Goal: Transaction & Acquisition: Purchase product/service

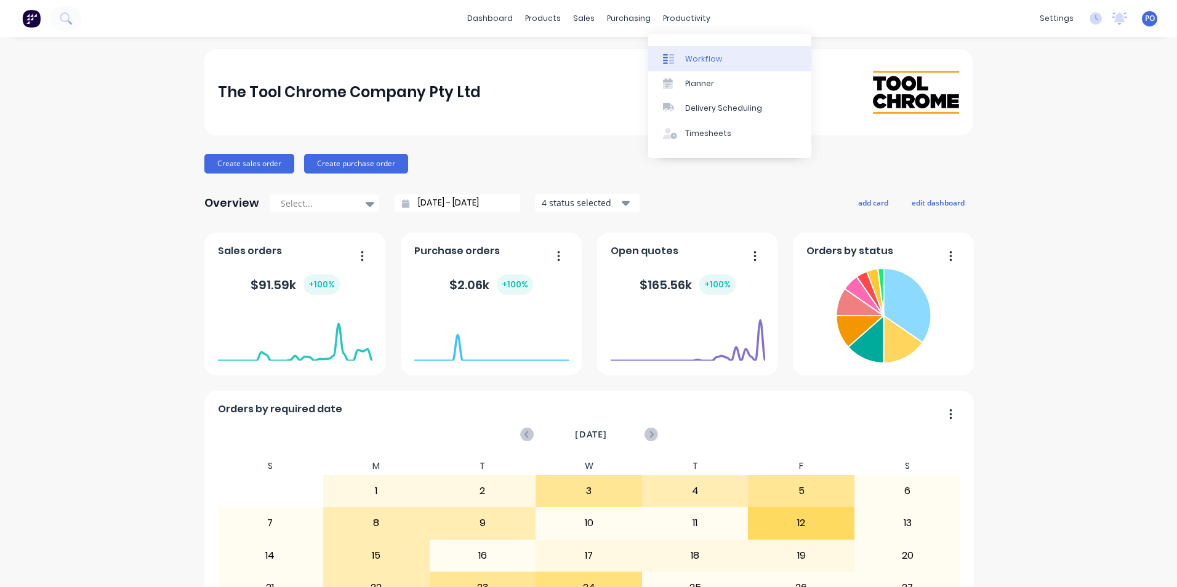
click at [715, 58] on div "Workflow" at bounding box center [703, 59] width 37 height 11
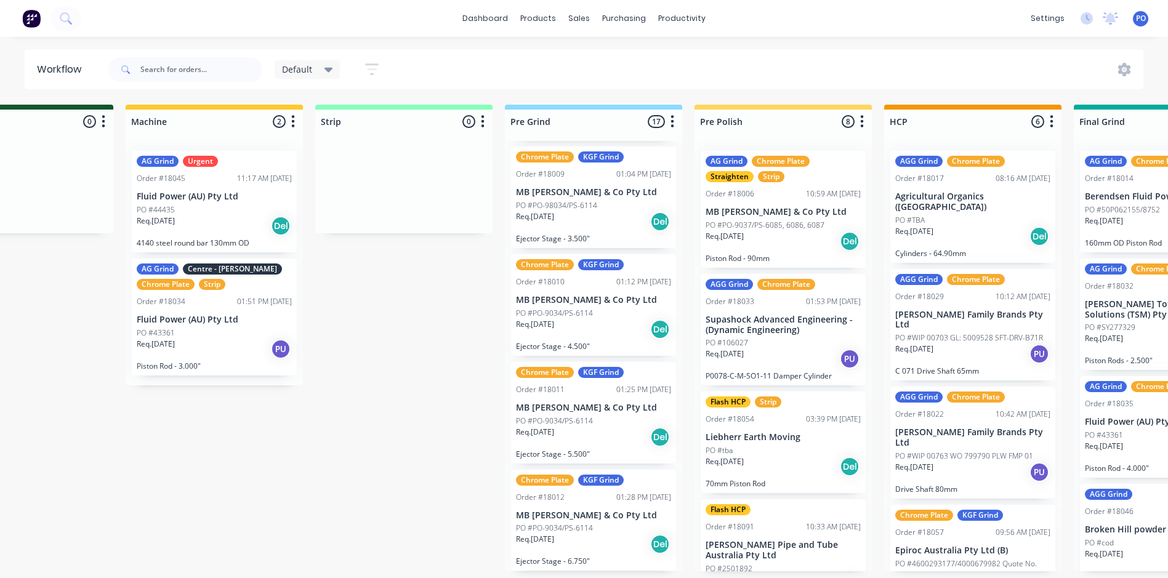
scroll to position [0, 282]
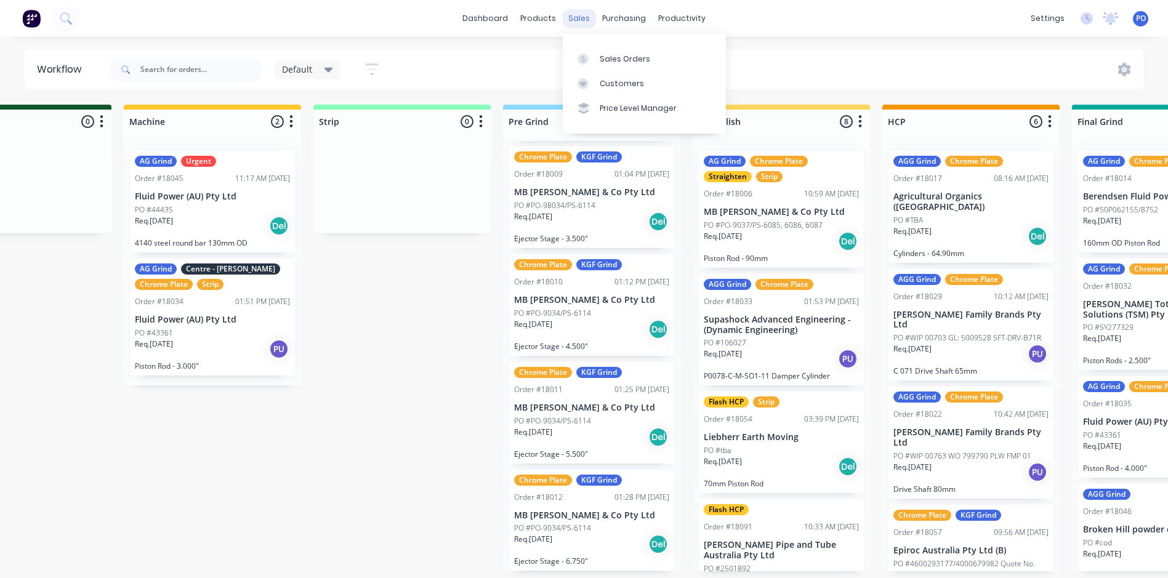
click at [583, 21] on div "sales" at bounding box center [579, 18] width 34 height 18
copy div "e"
click at [577, 15] on div "sales" at bounding box center [579, 18] width 34 height 18
click at [632, 60] on div "Sales Orders" at bounding box center [625, 59] width 50 height 11
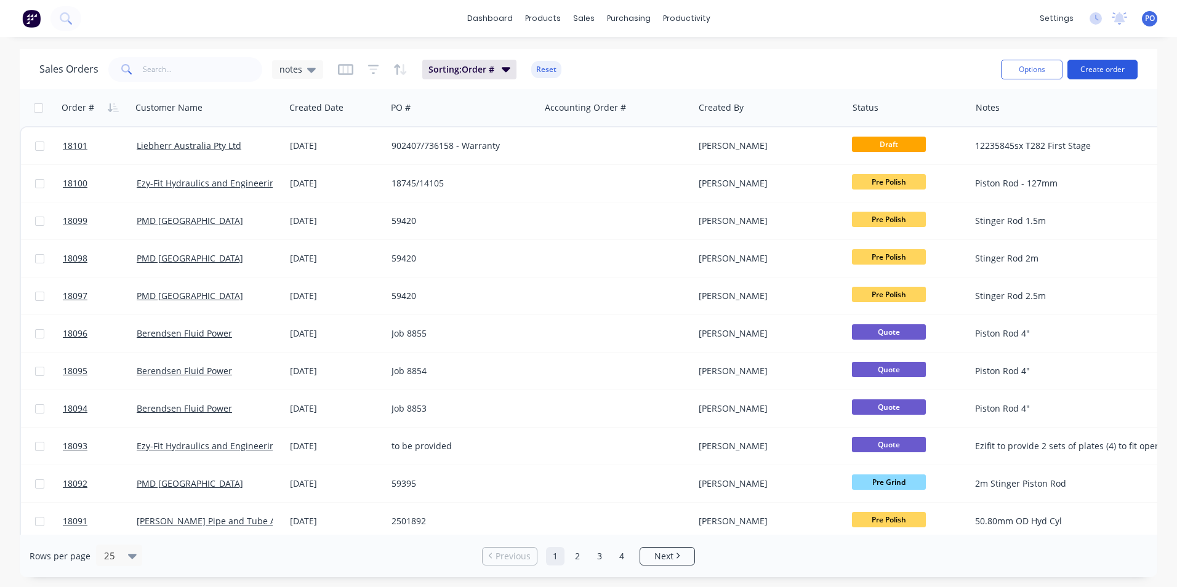
click at [1106, 72] on button "Create order" at bounding box center [1103, 70] width 70 height 20
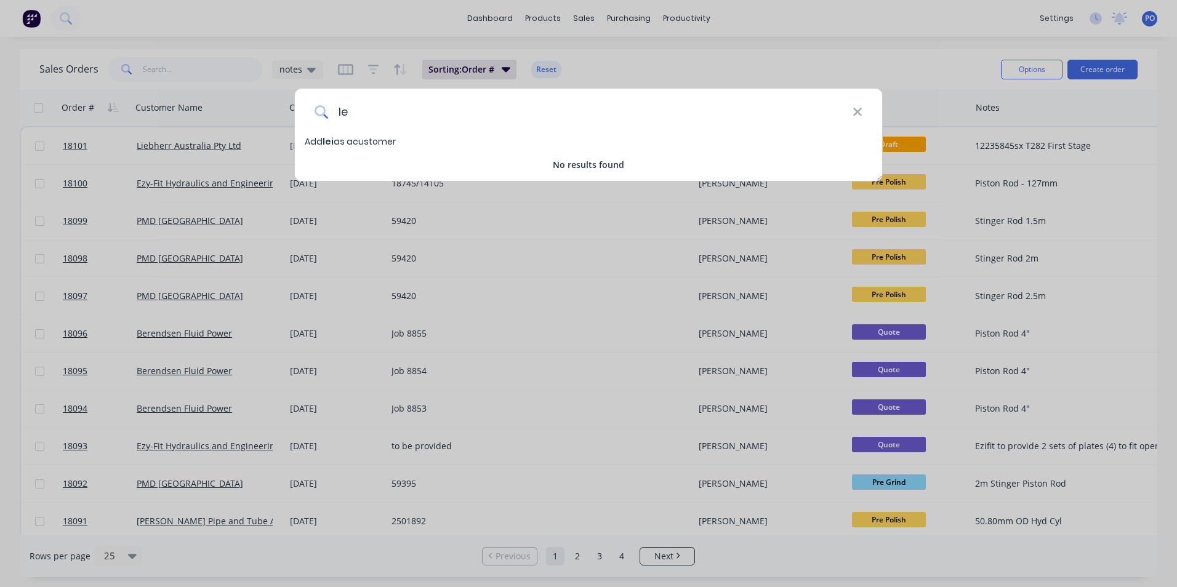
type input "l"
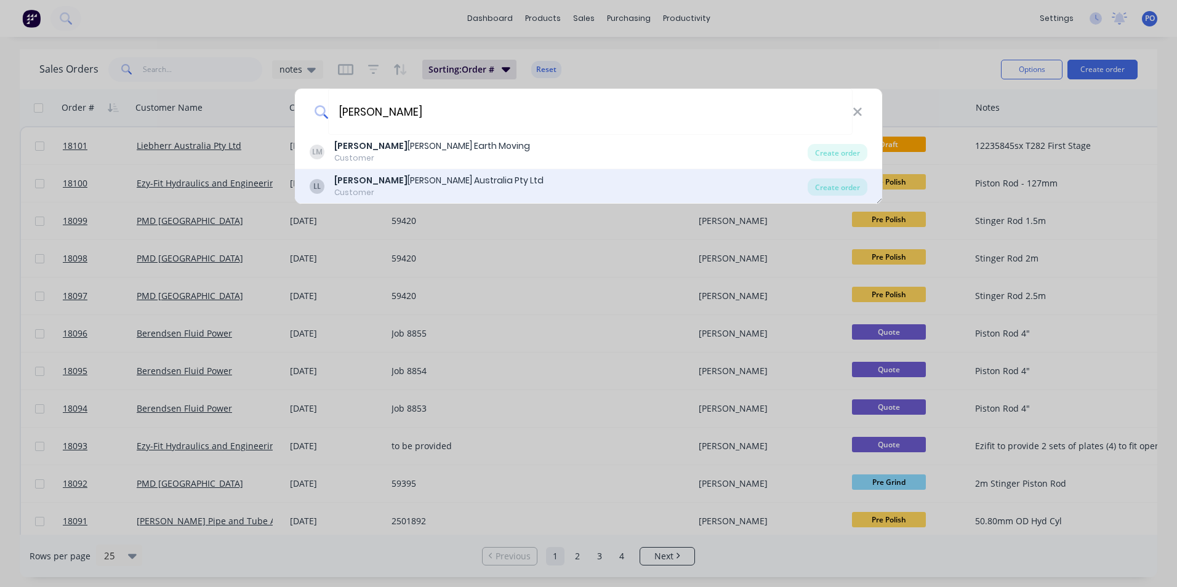
type input "[PERSON_NAME]"
click at [432, 179] on div "[PERSON_NAME] [PERSON_NAME] Australia Pty Ltd" at bounding box center [438, 180] width 209 height 13
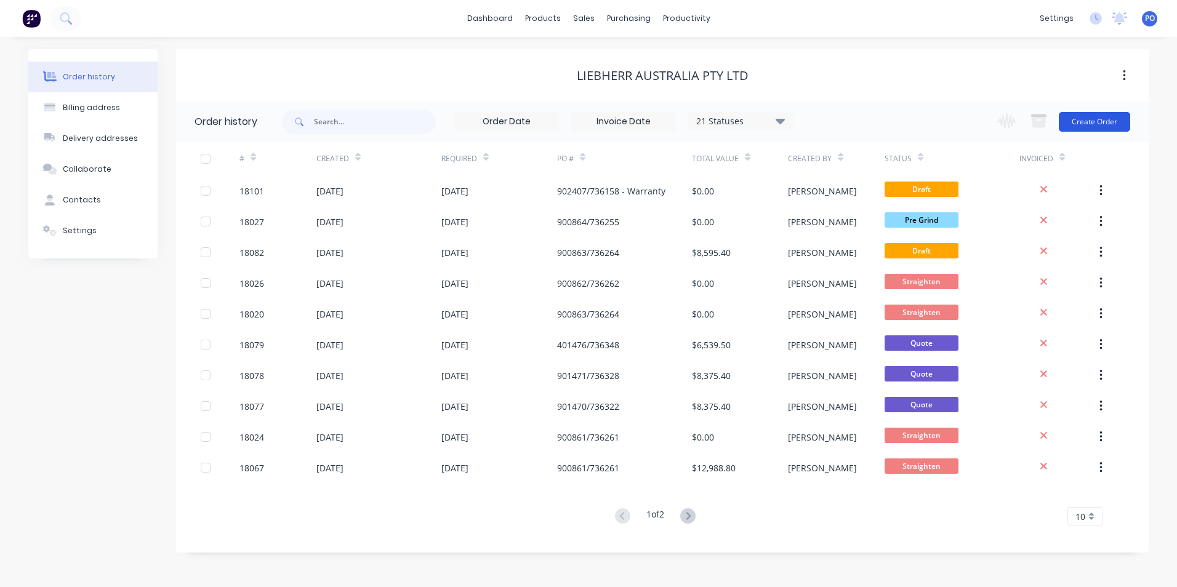
click at [1120, 123] on button "Create Order" at bounding box center [1094, 122] width 71 height 20
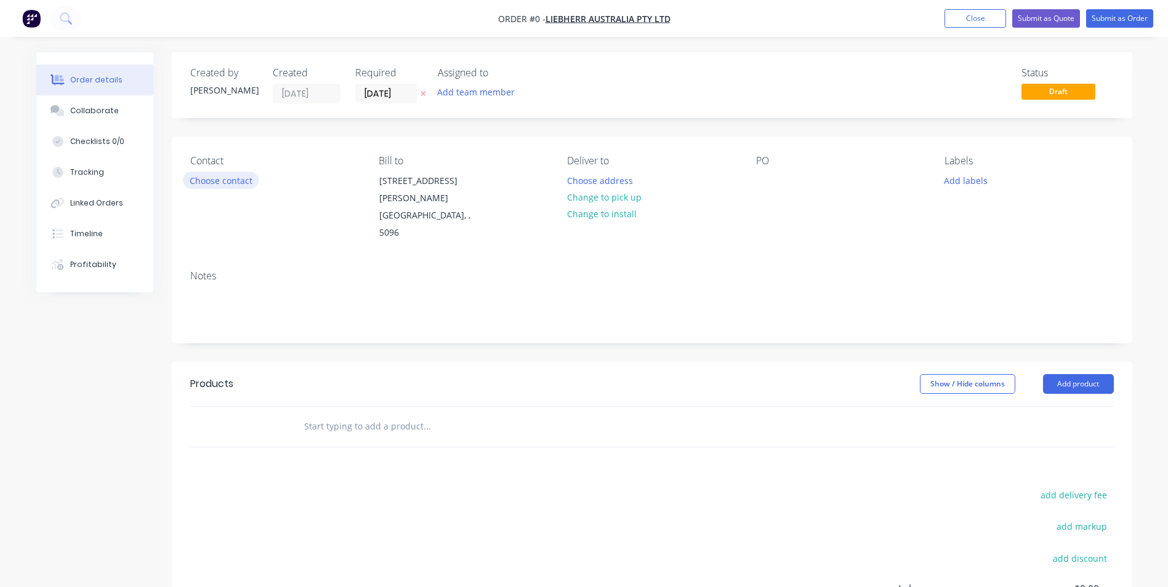
click at [219, 182] on button "Choose contact" at bounding box center [221, 180] width 76 height 17
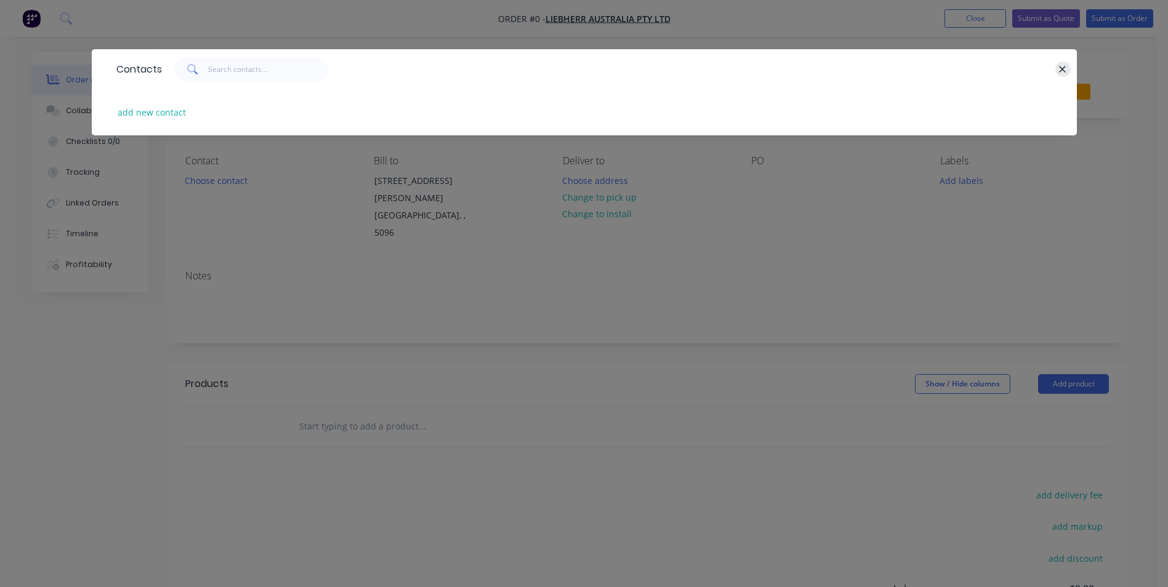
click at [1068, 70] on button "button" at bounding box center [1062, 69] width 15 height 15
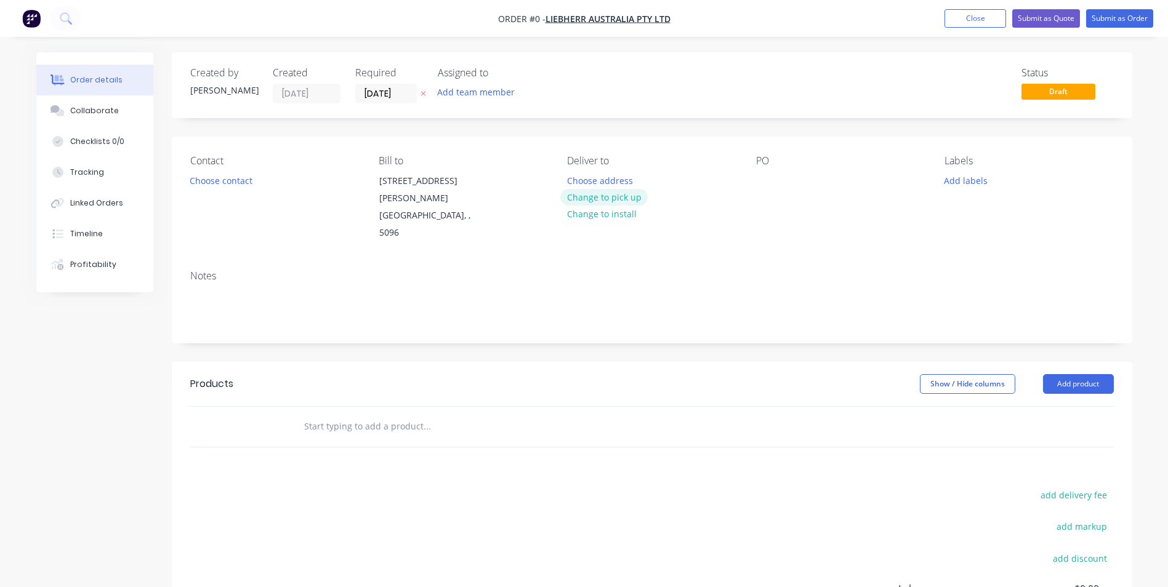
click at [614, 195] on button "Change to pick up" at bounding box center [603, 197] width 87 height 17
click at [962, 183] on button "Add labels" at bounding box center [966, 180] width 57 height 17
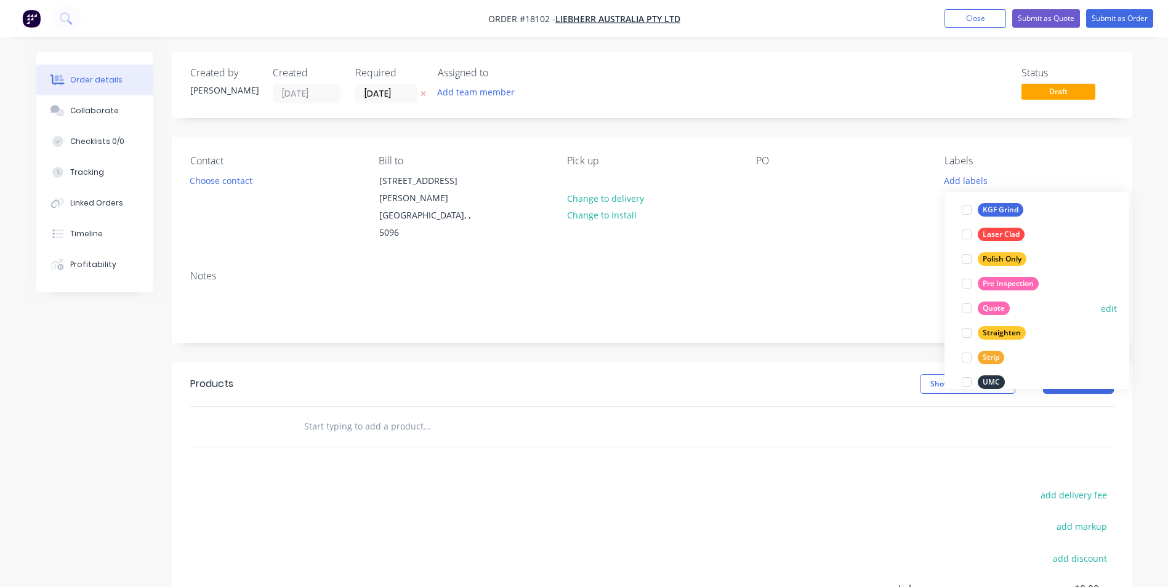
scroll to position [308, 0]
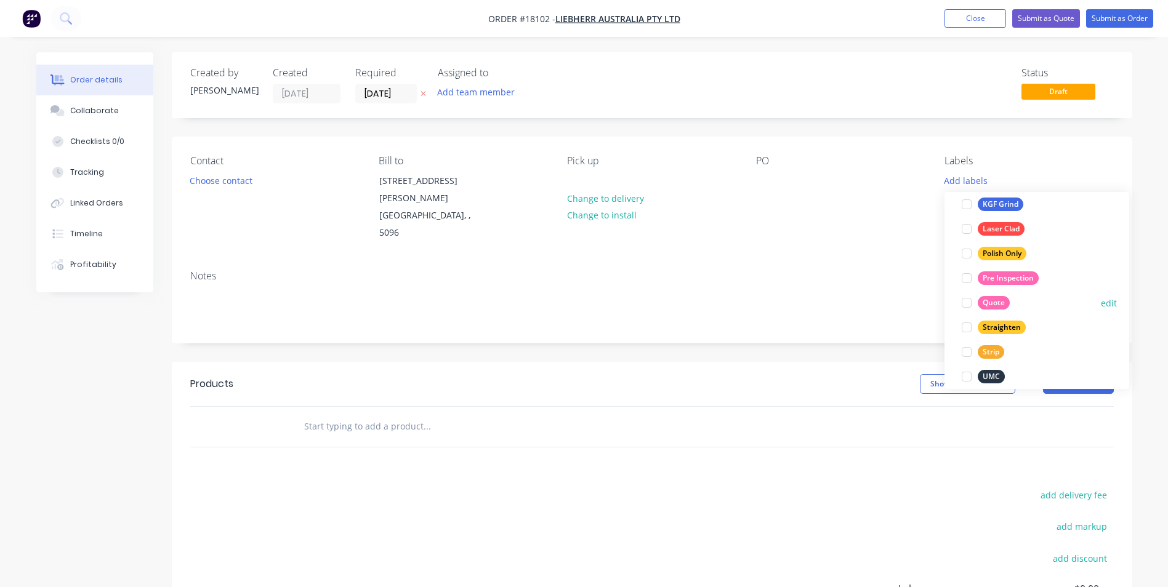
click at [994, 301] on div "Quote" at bounding box center [994, 303] width 32 height 14
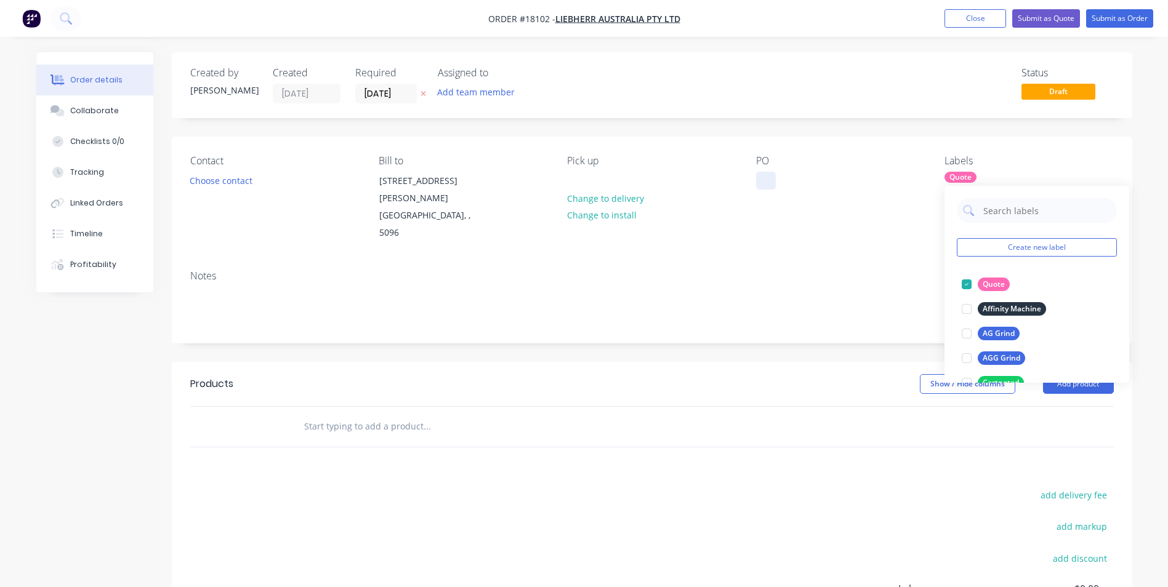
click at [762, 185] on div at bounding box center [766, 181] width 20 height 18
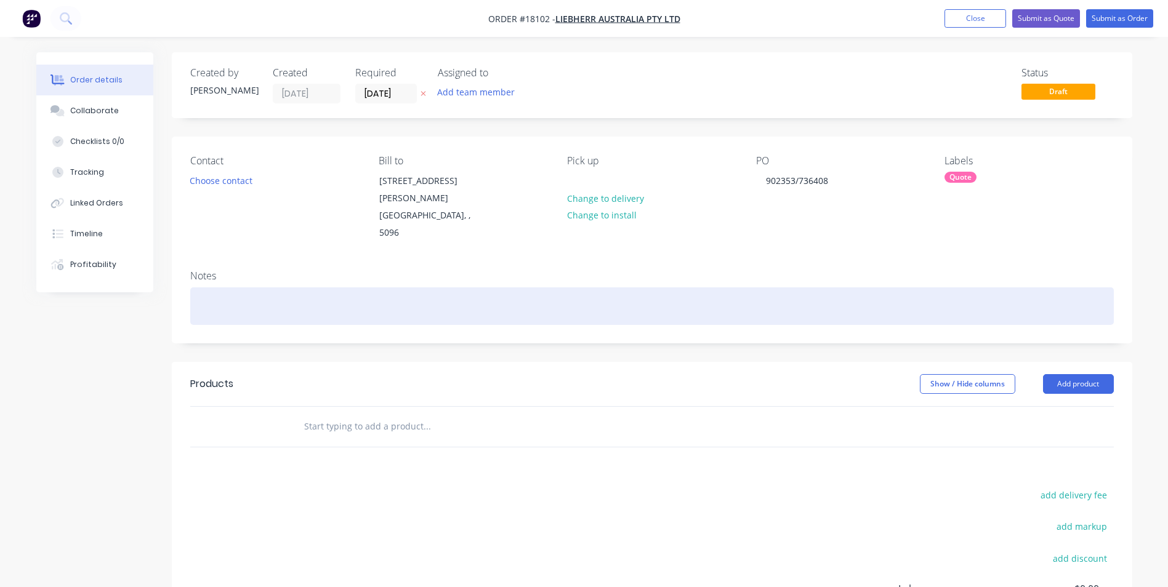
click at [266, 288] on div at bounding box center [652, 307] width 924 height 38
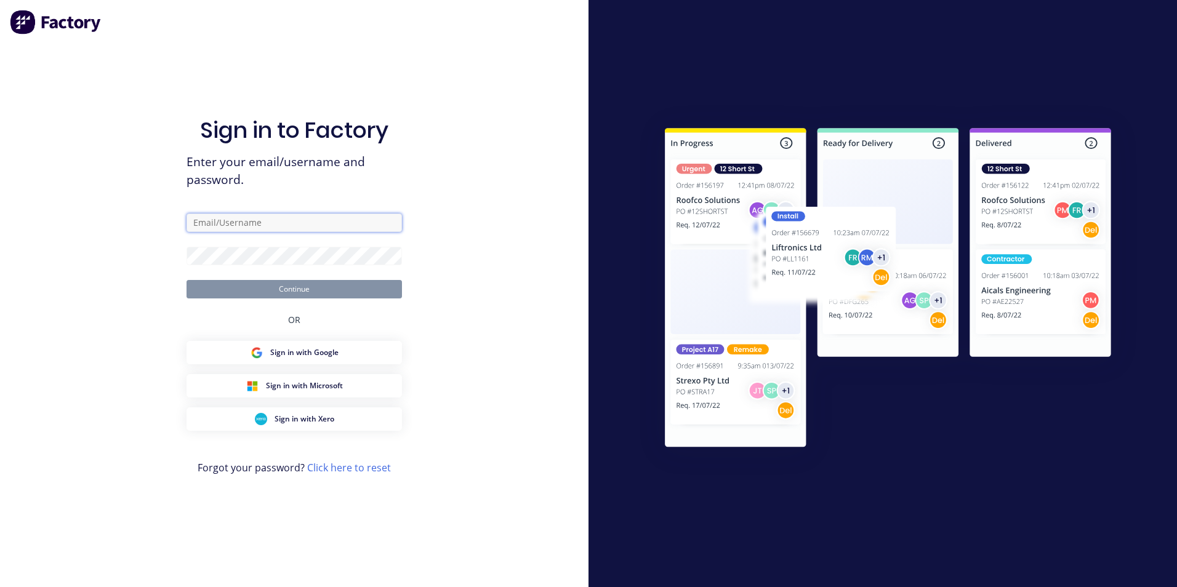
type input "[PERSON_NAME][EMAIL_ADDRESS][DOMAIN_NAME]"
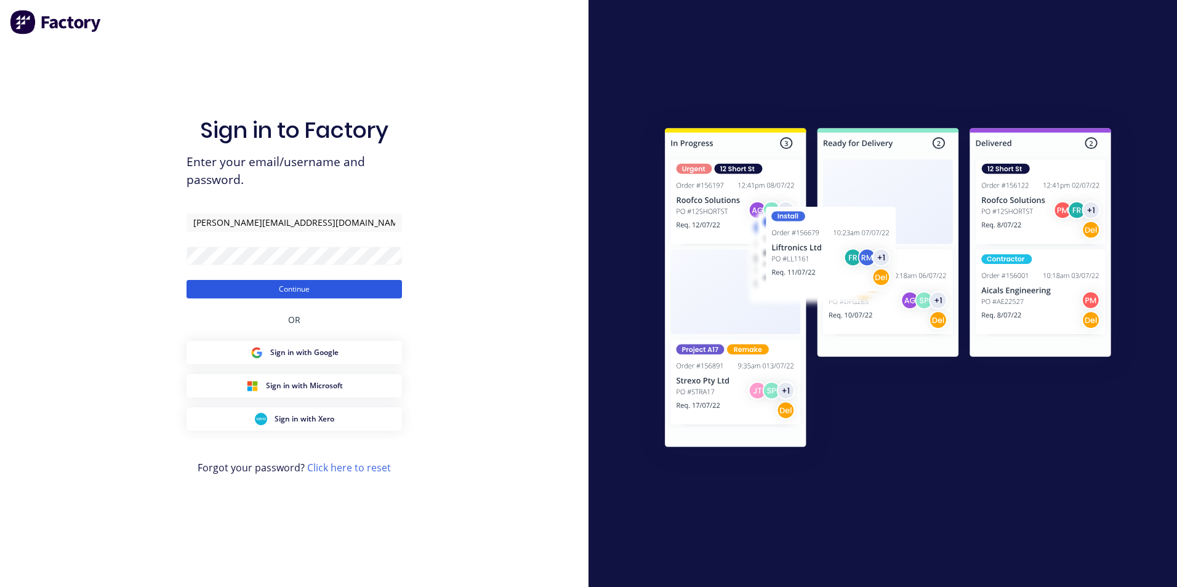
click at [375, 293] on button "Continue" at bounding box center [294, 289] width 215 height 18
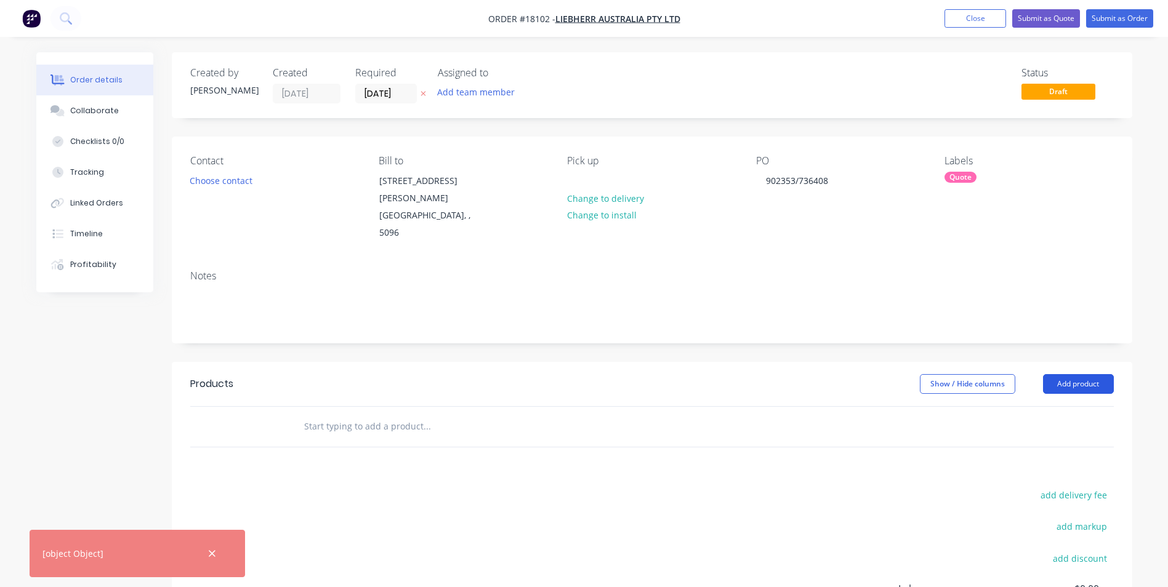
click at [1063, 374] on button "Add product" at bounding box center [1078, 384] width 71 height 20
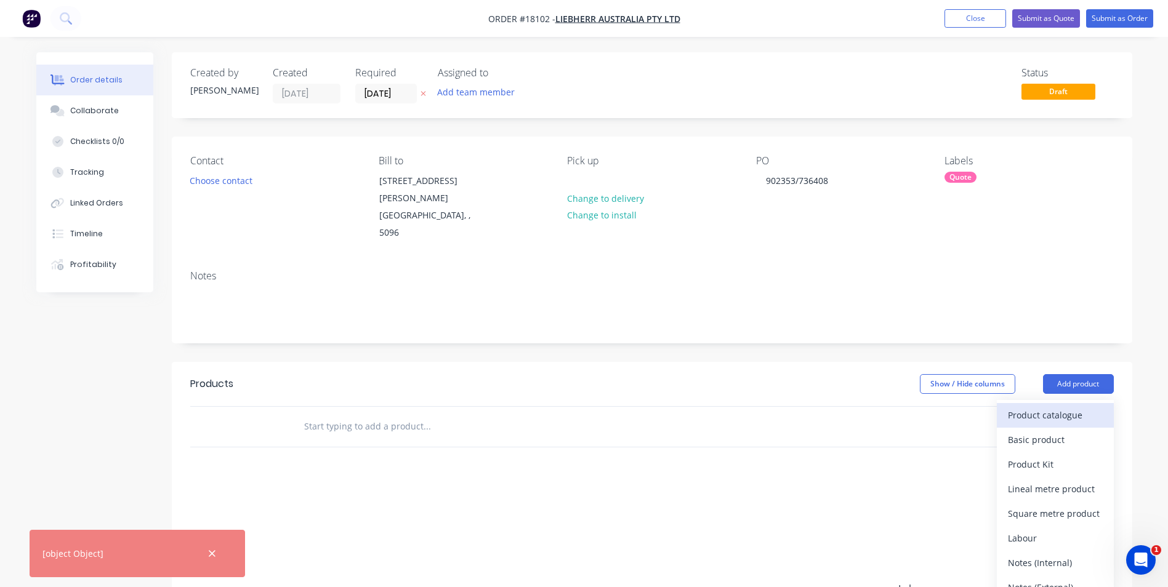
click at [1046, 406] on div "Product catalogue" at bounding box center [1055, 415] width 95 height 18
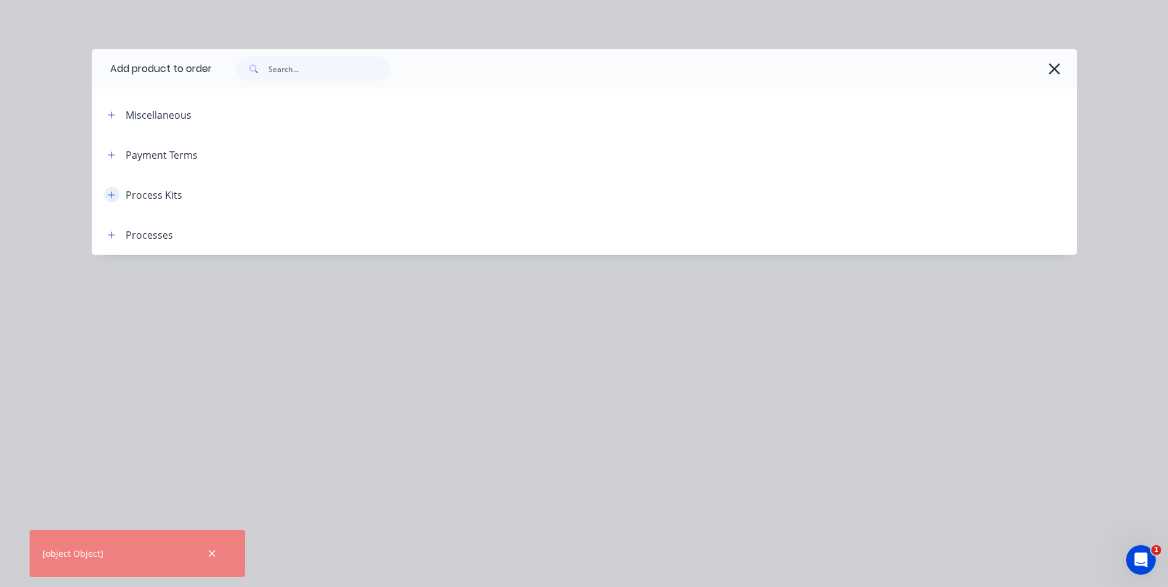
click at [112, 197] on icon "button" at bounding box center [111, 195] width 7 height 9
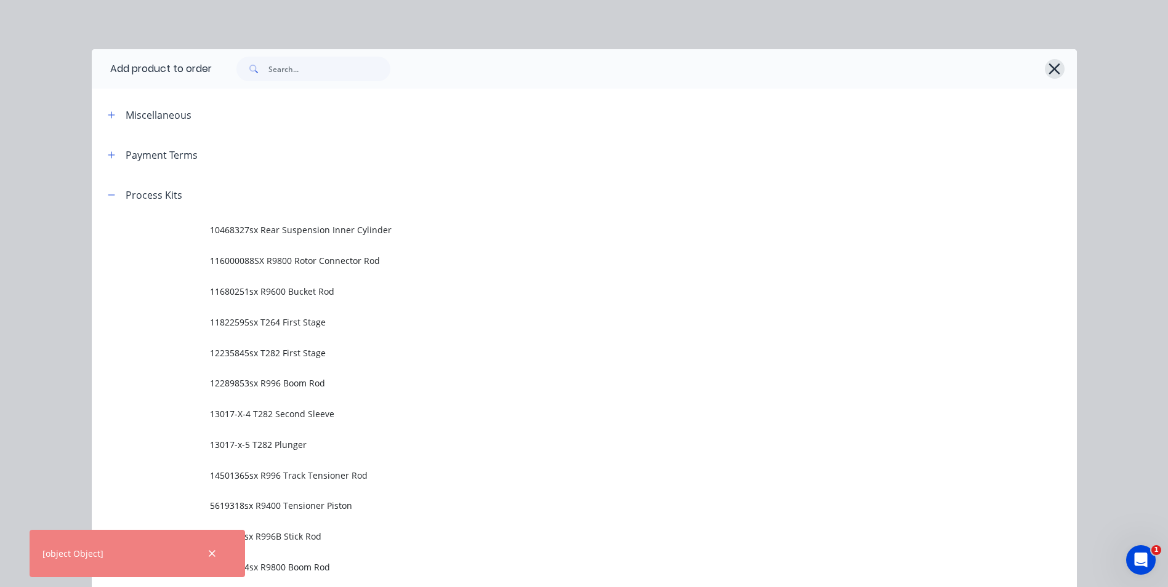
click at [1052, 75] on icon "button" at bounding box center [1054, 68] width 13 height 17
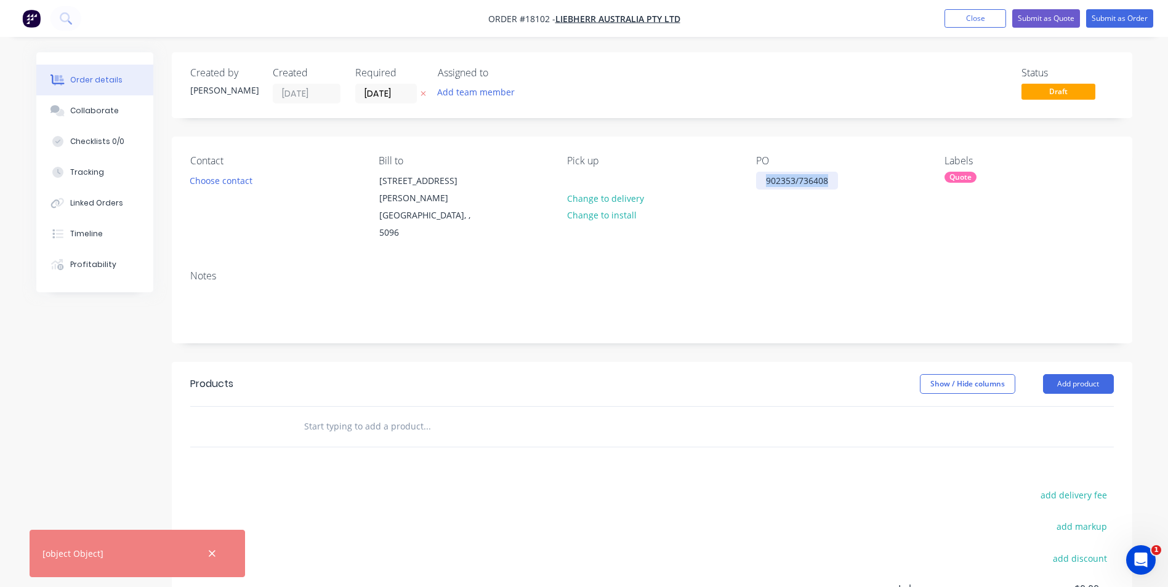
drag, startPoint x: 832, startPoint y: 181, endPoint x: 744, endPoint y: 177, distance: 88.1
click at [754, 179] on div "Contact Choose contact [PERSON_NAME] to [STREET_ADDRESS][PERSON_NAME] Pick up C…" at bounding box center [652, 199] width 960 height 124
click at [1075, 374] on button "Add product" at bounding box center [1078, 384] width 71 height 20
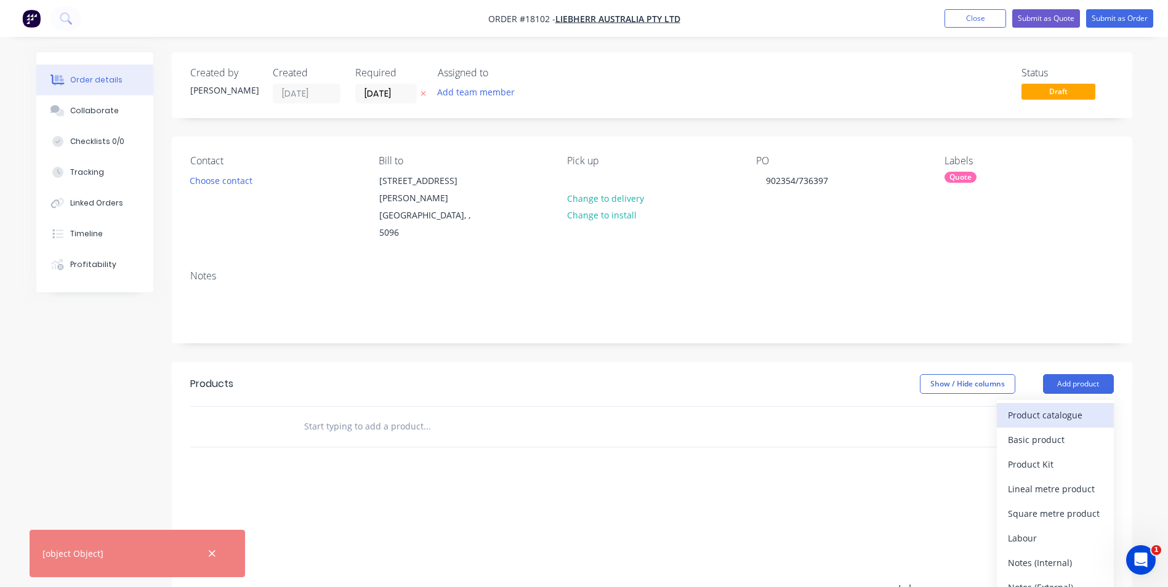
click at [1054, 406] on div "Product catalogue" at bounding box center [1055, 415] width 95 height 18
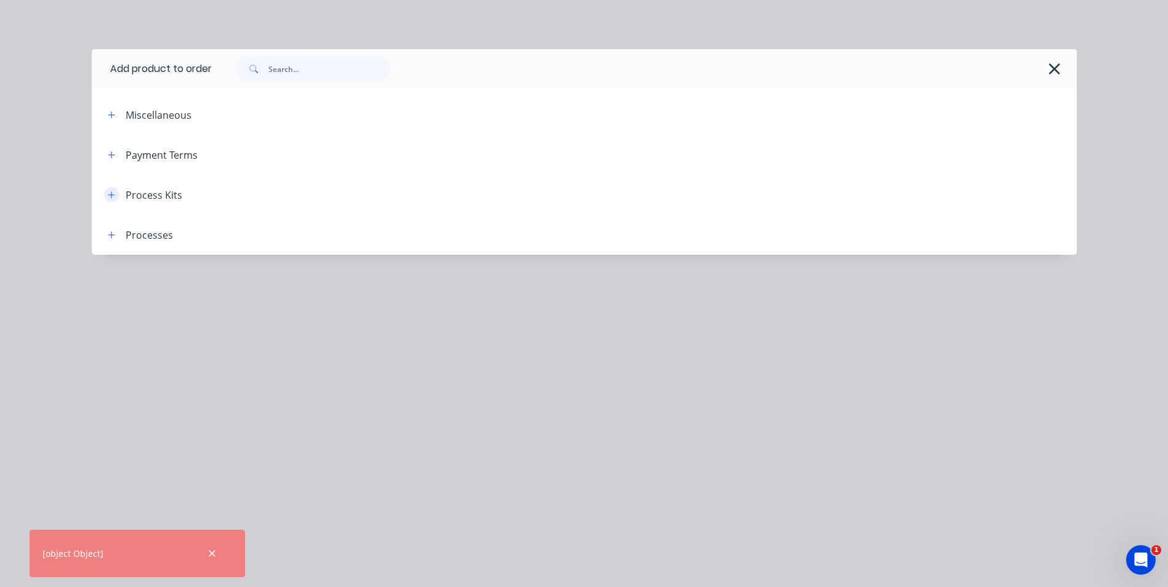
click at [108, 195] on icon "button" at bounding box center [111, 195] width 7 height 9
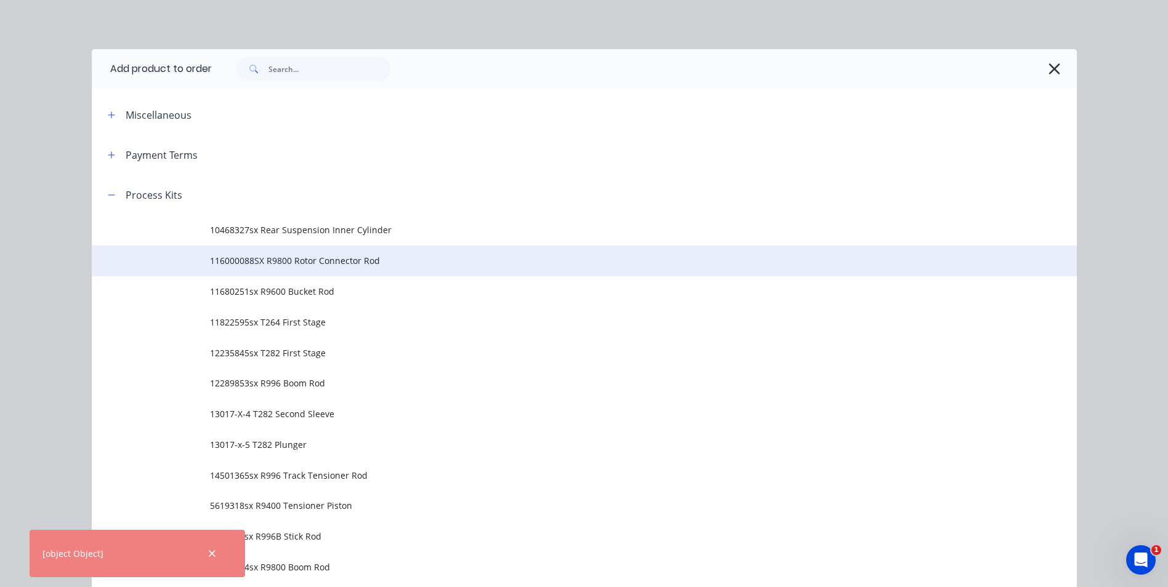
click at [362, 260] on span "116000088SX R9800 Rotor Connector Rod" at bounding box center [556, 260] width 693 height 13
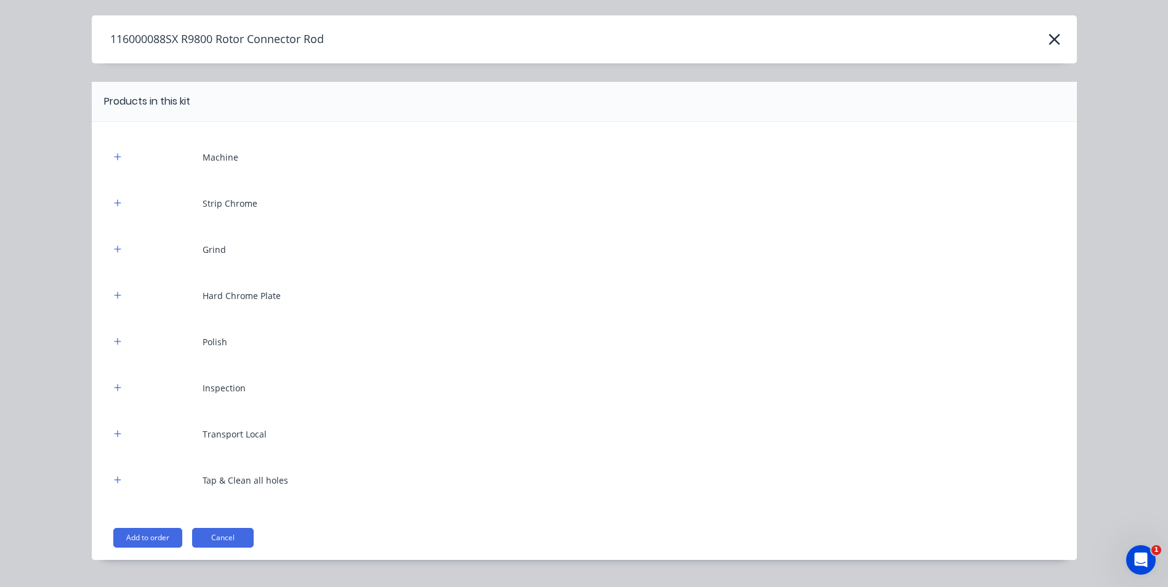
scroll to position [61, 0]
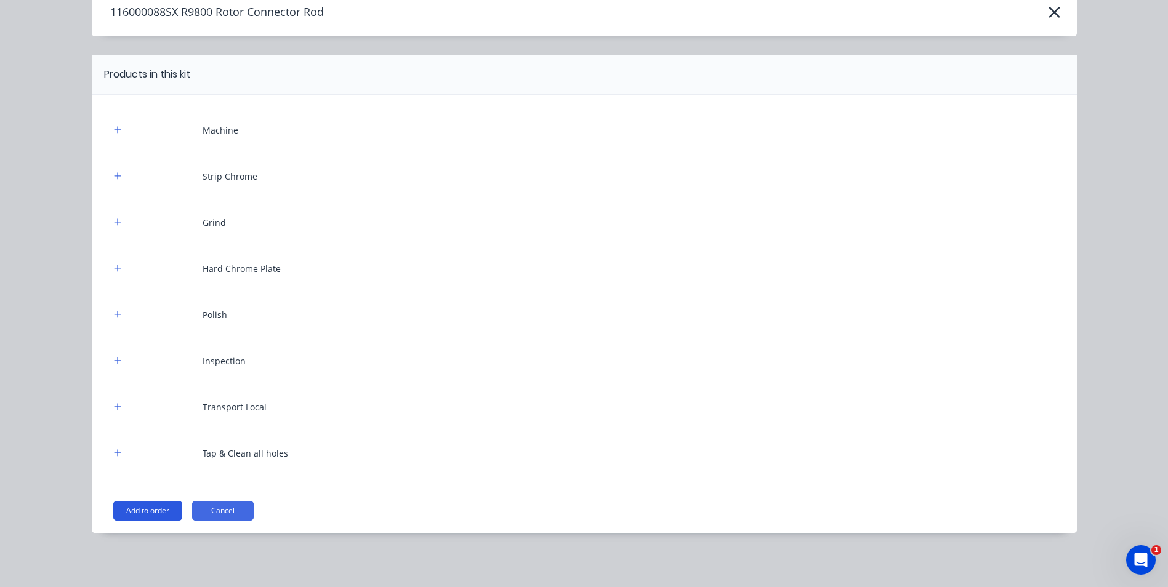
click at [152, 513] on button "Add to order" at bounding box center [147, 511] width 69 height 20
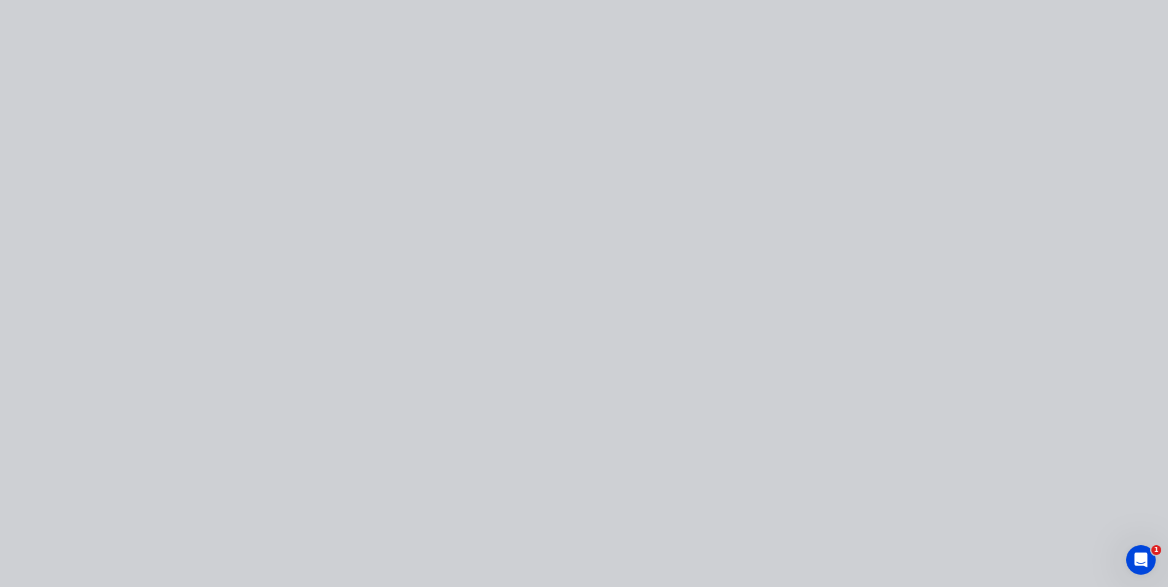
scroll to position [0, 0]
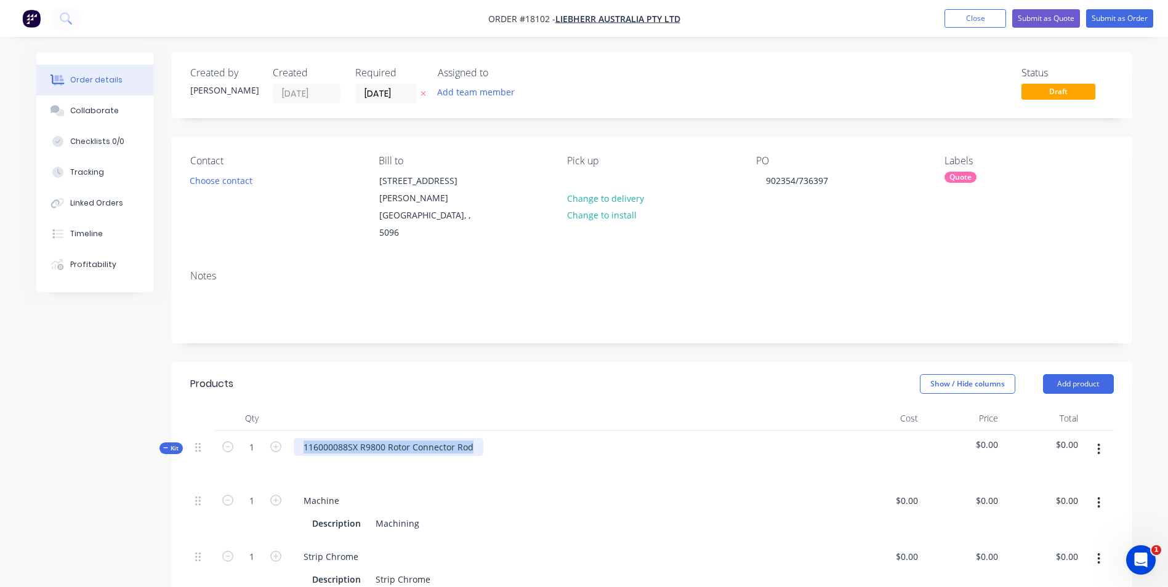
drag, startPoint x: 473, startPoint y: 417, endPoint x: 299, endPoint y: 422, distance: 174.9
click at [299, 438] on div "116000088SX R9800 Rotor Connector Rod" at bounding box center [389, 447] width 190 height 18
copy div "116000088SX R9800 Rotor Connector Rod"
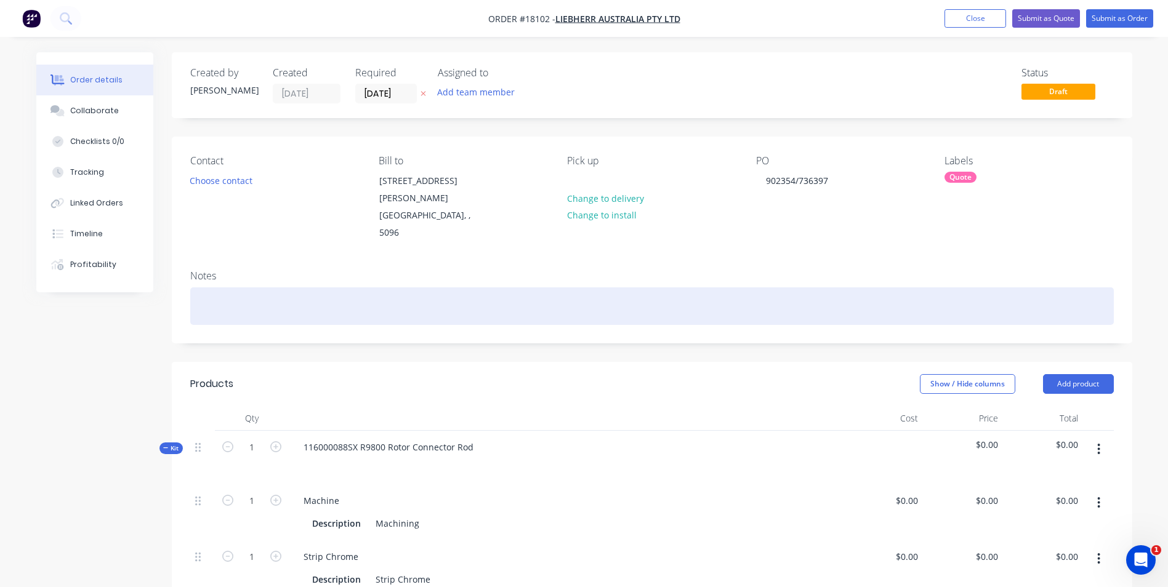
click at [260, 288] on div at bounding box center [652, 307] width 924 height 38
paste div
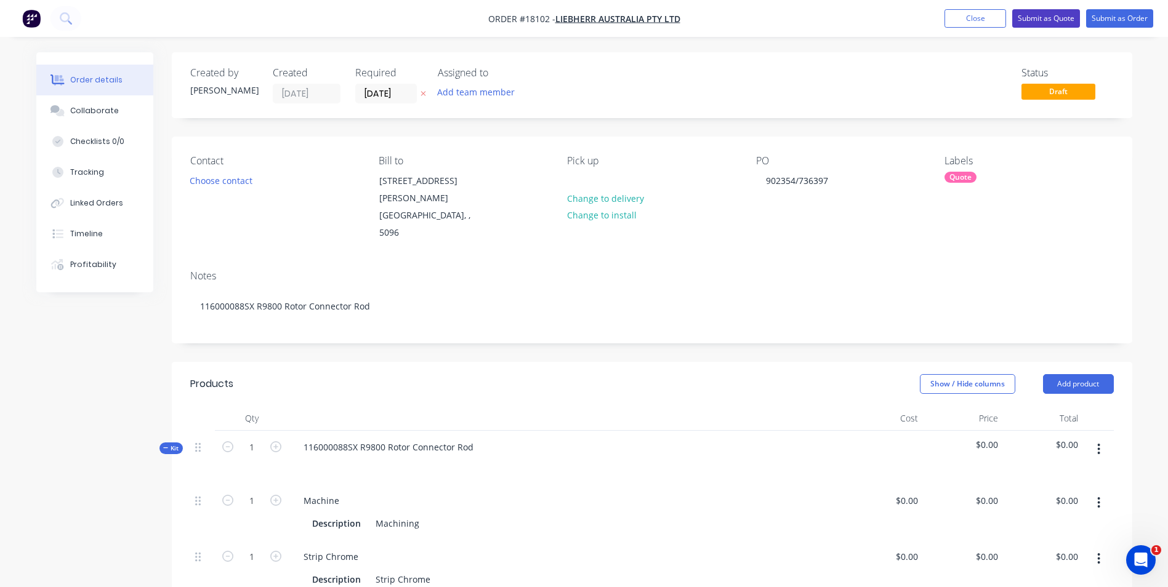
click at [1040, 18] on button "Submit as Quote" at bounding box center [1046, 18] width 68 height 18
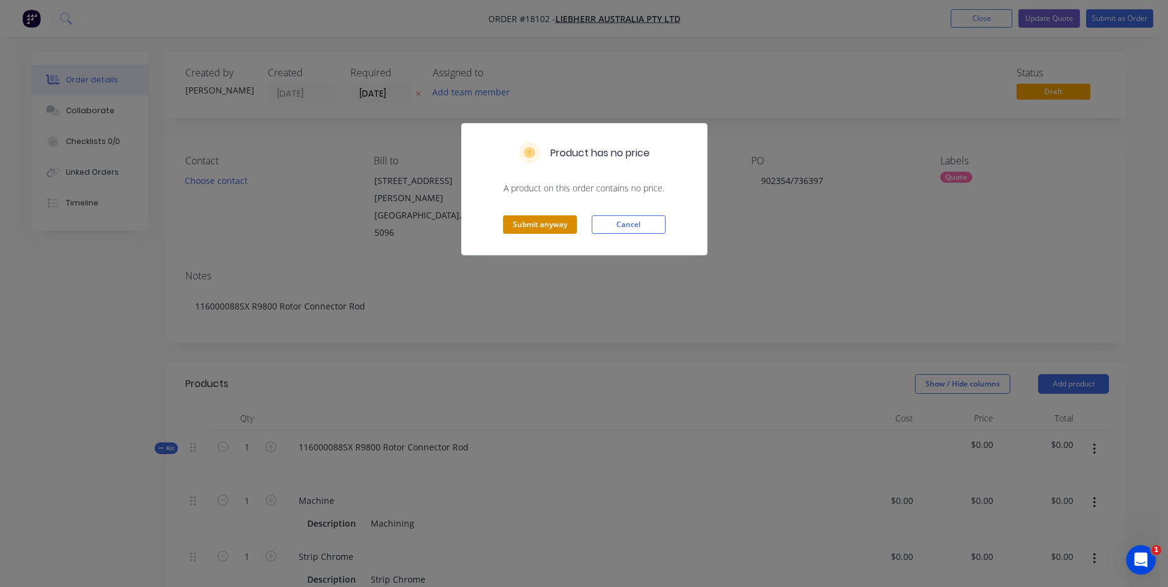
click at [549, 219] on button "Submit anyway" at bounding box center [540, 224] width 74 height 18
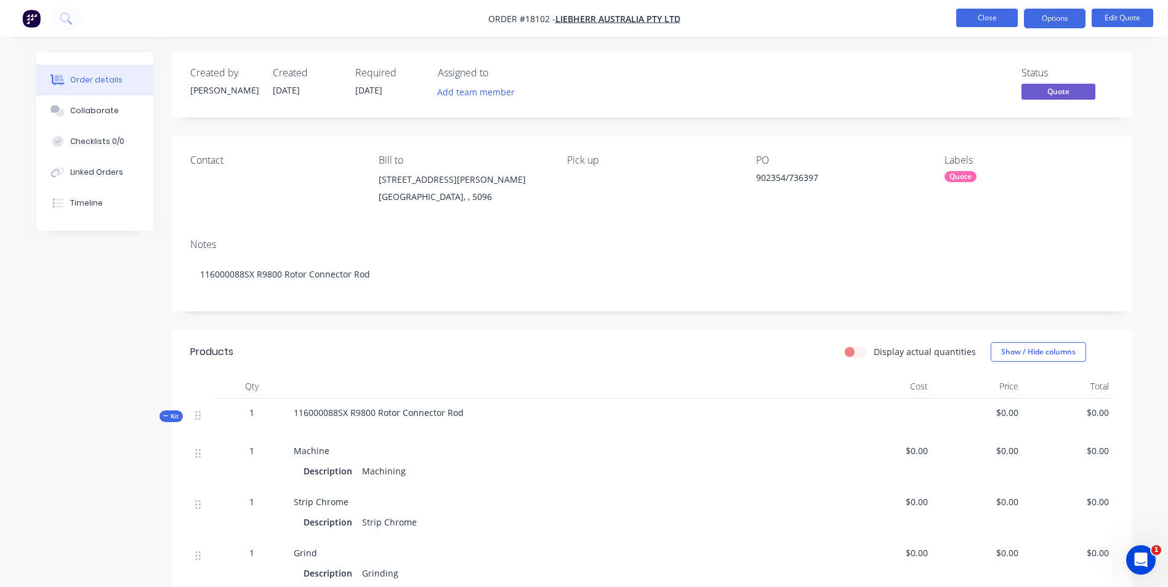
click at [1002, 22] on button "Close" at bounding box center [987, 18] width 62 height 18
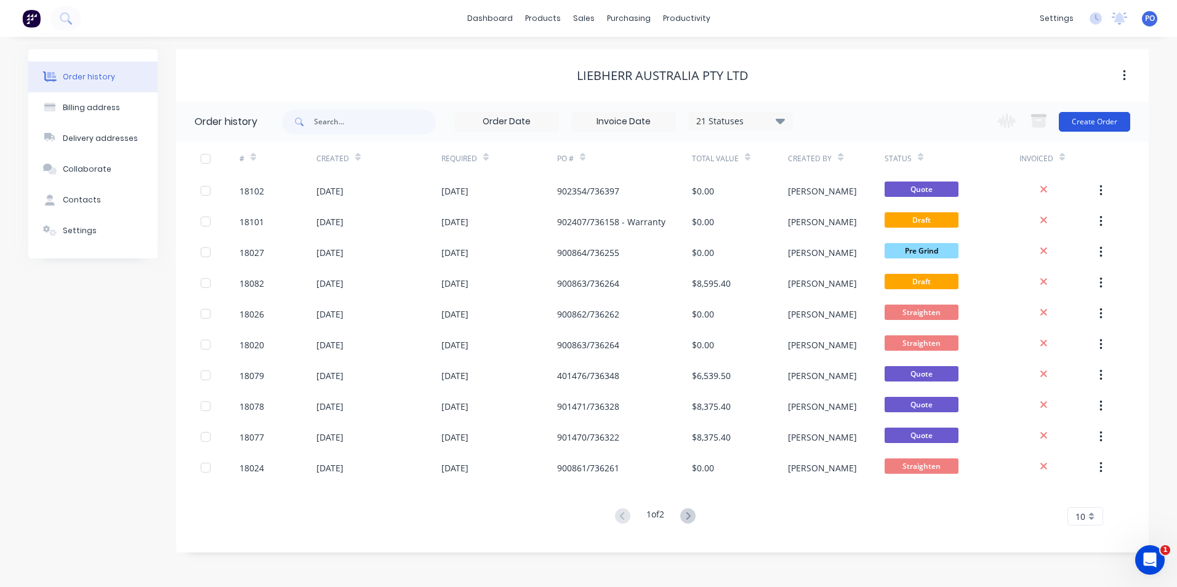
click at [1095, 122] on button "Create Order" at bounding box center [1094, 122] width 71 height 20
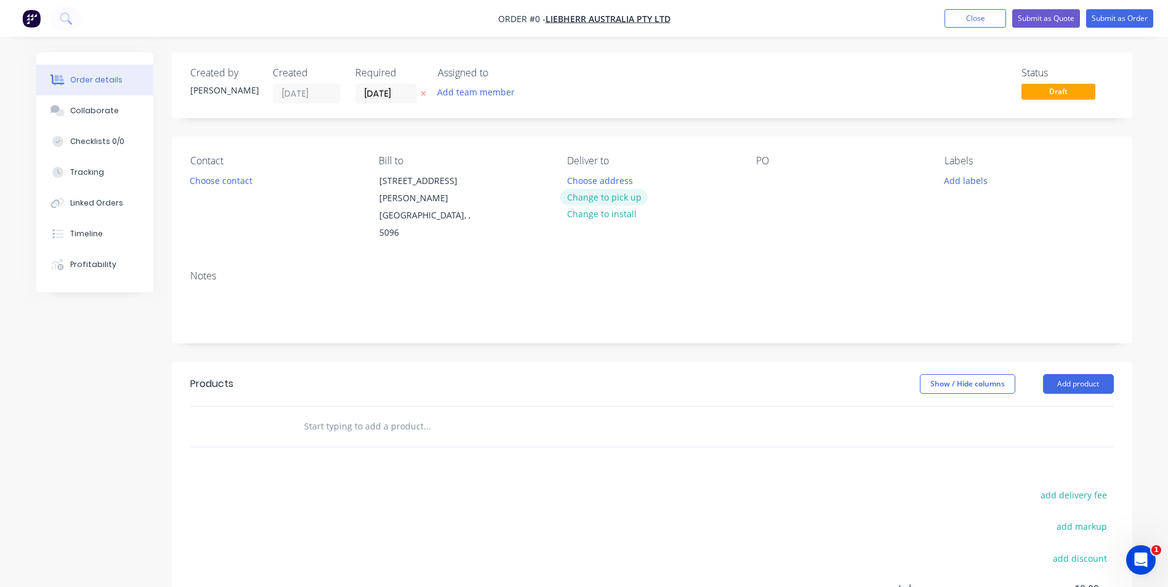
click at [635, 198] on button "Change to pick up" at bounding box center [603, 197] width 87 height 17
click at [760, 183] on div at bounding box center [766, 181] width 20 height 18
click at [975, 180] on button "Add labels" at bounding box center [966, 180] width 57 height 17
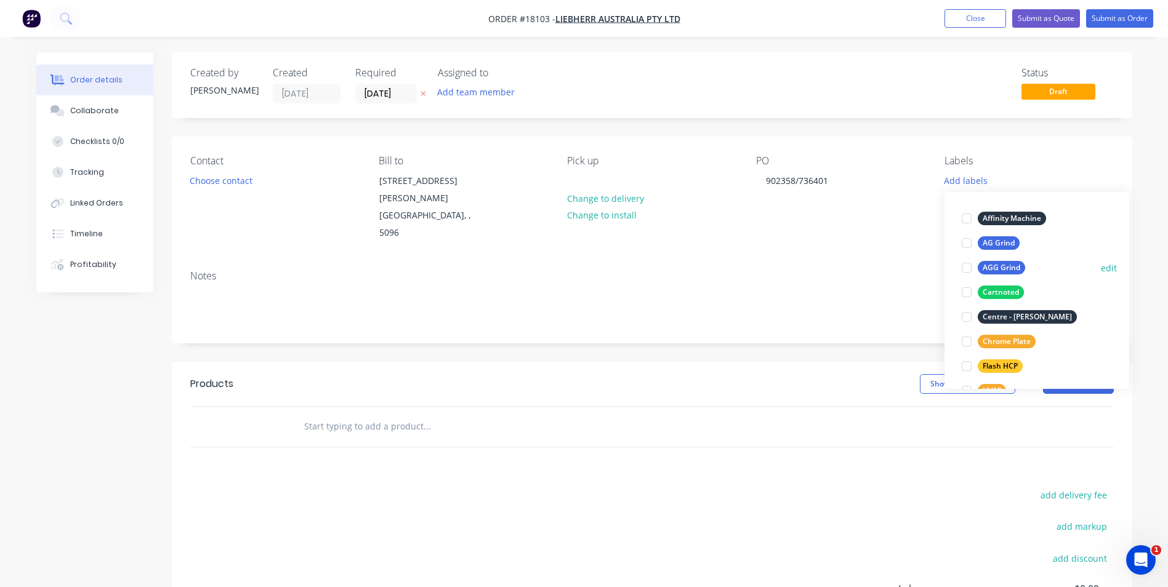
scroll to position [246, 0]
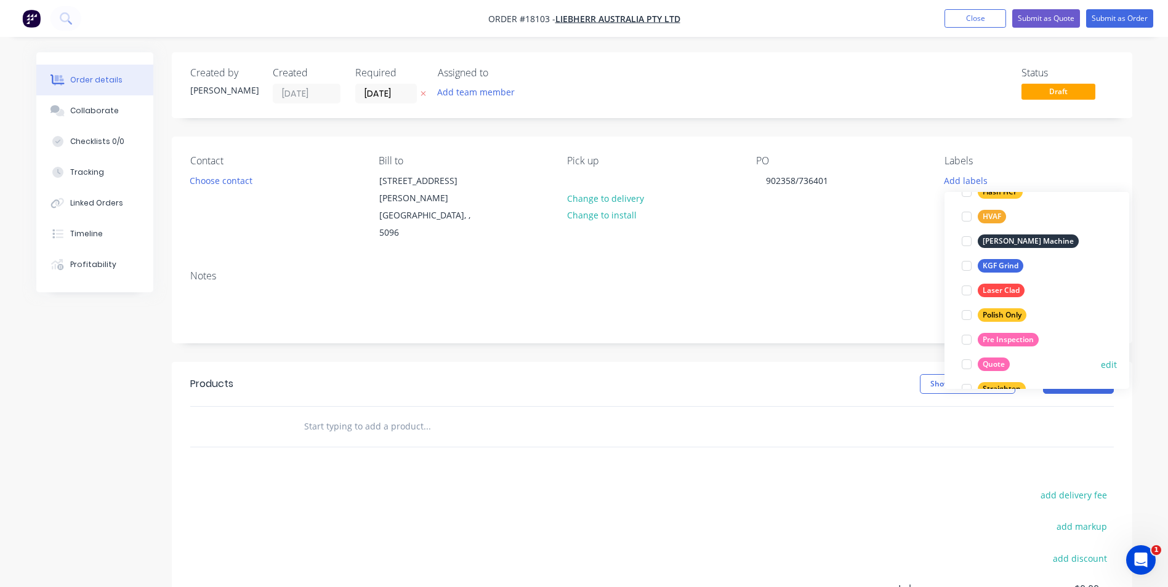
click at [991, 369] on div "Quote" at bounding box center [994, 365] width 32 height 14
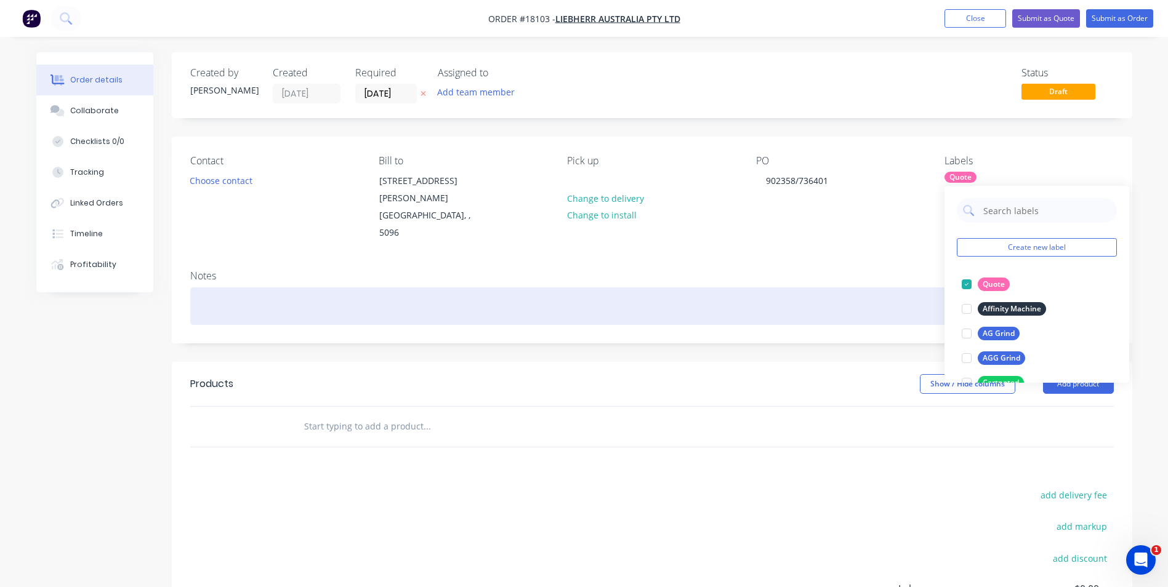
click at [222, 288] on div at bounding box center [652, 307] width 924 height 38
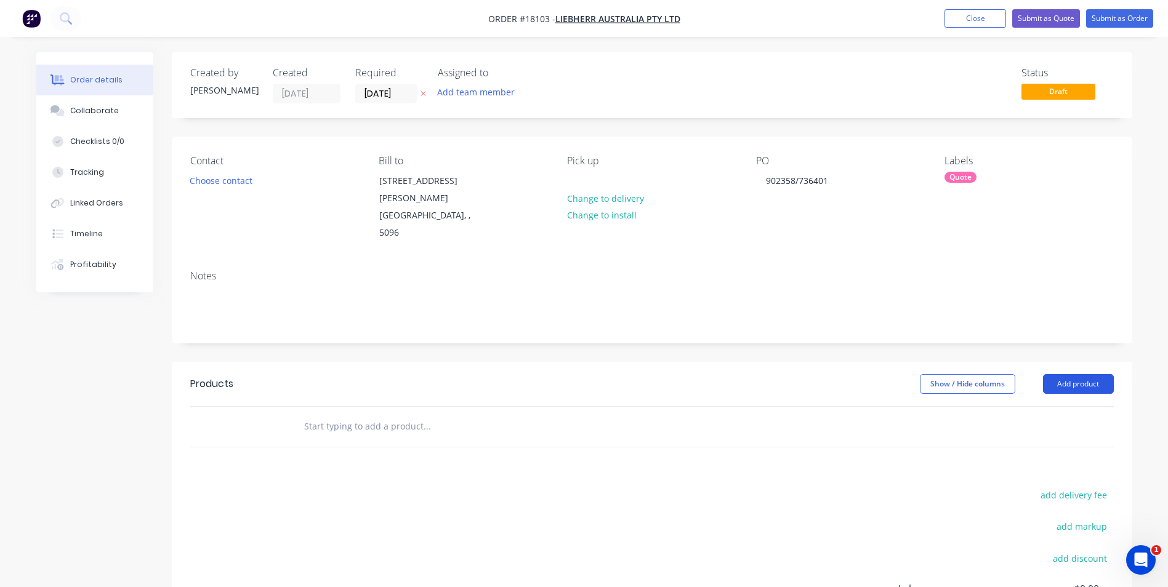
click at [1082, 374] on button "Add product" at bounding box center [1078, 384] width 71 height 20
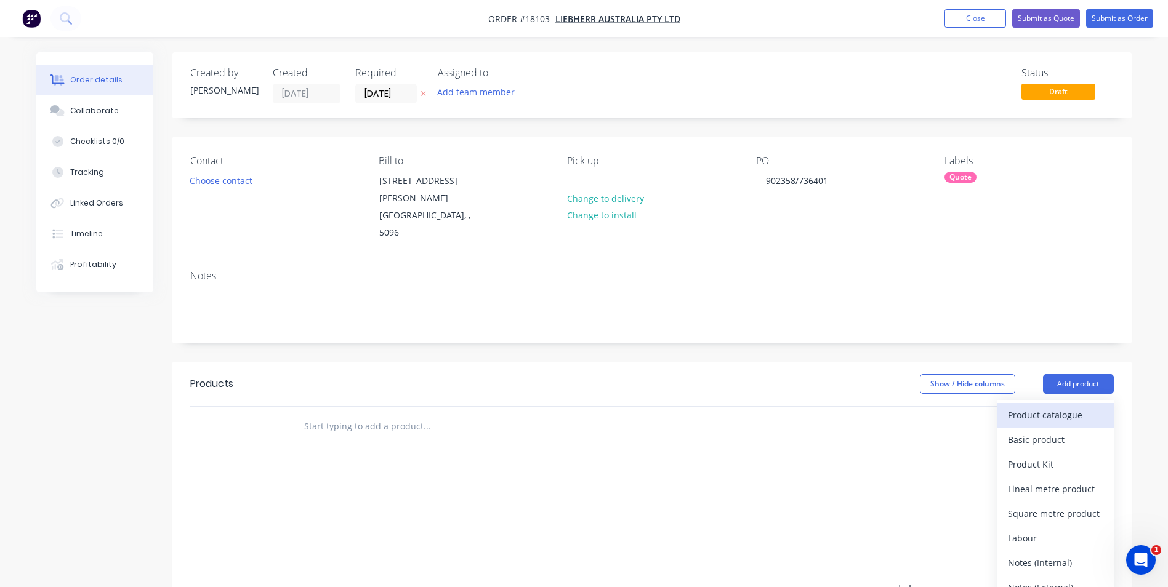
click at [1067, 406] on div "Product catalogue" at bounding box center [1055, 415] width 95 height 18
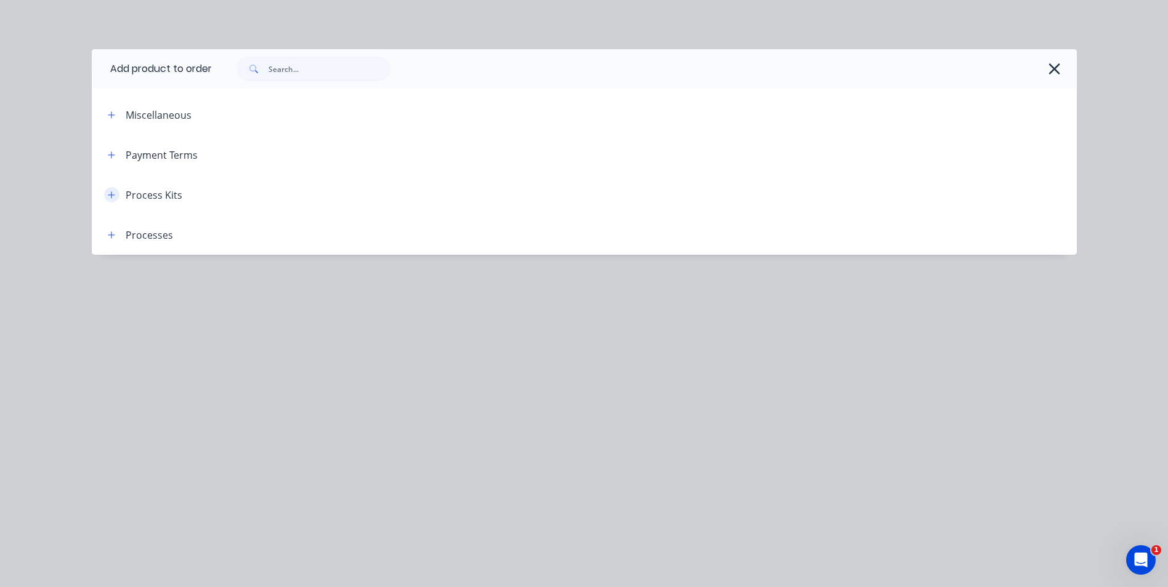
click at [108, 197] on icon "button" at bounding box center [111, 195] width 7 height 9
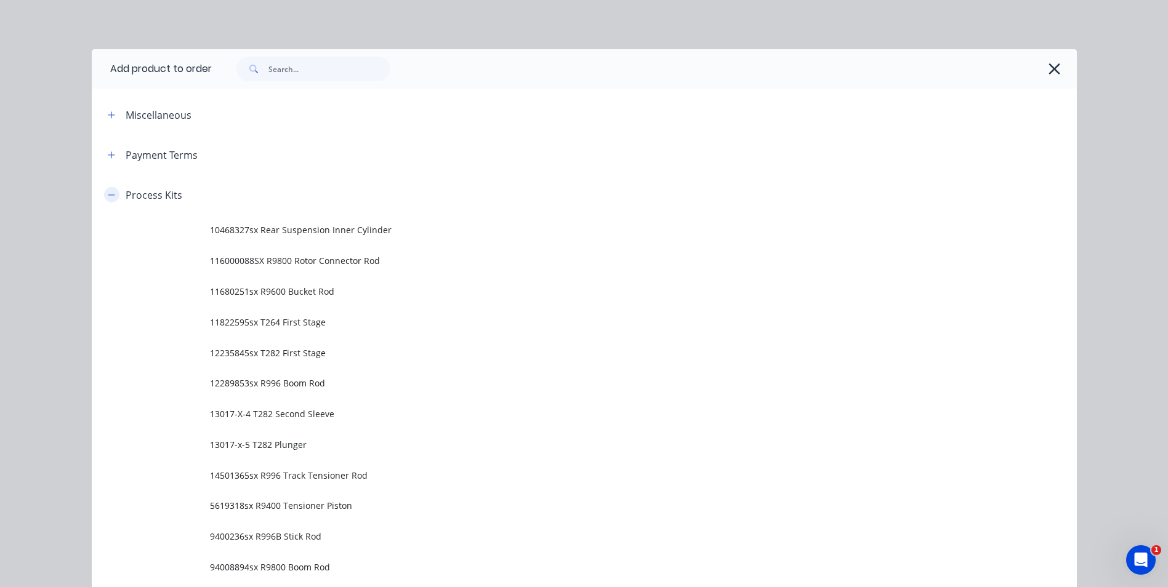
click at [109, 198] on icon "button" at bounding box center [111, 195] width 7 height 9
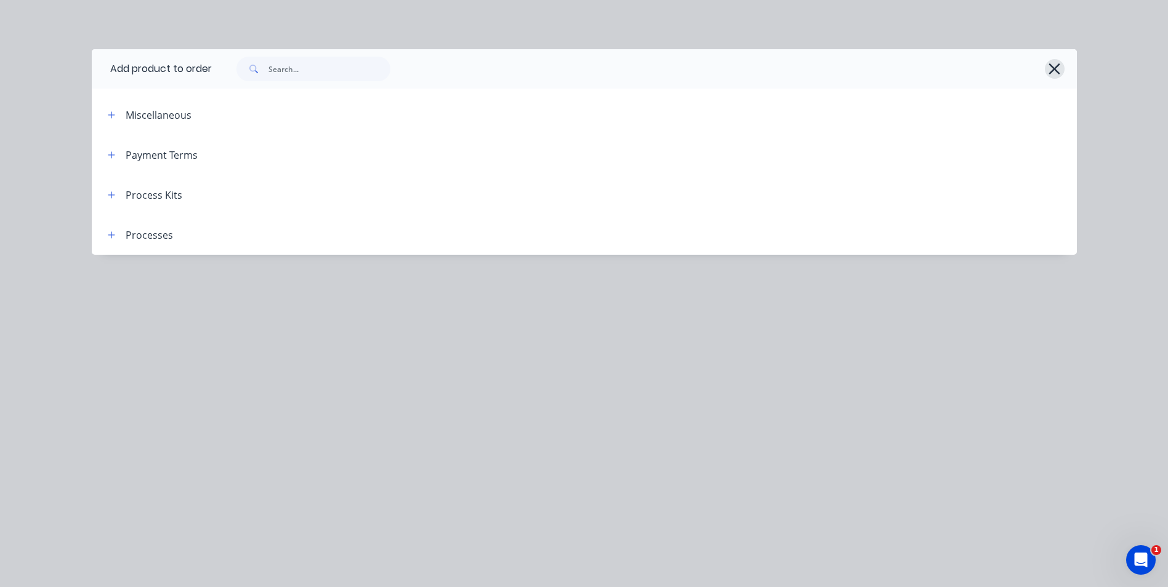
click at [1057, 63] on icon "button" at bounding box center [1054, 68] width 13 height 17
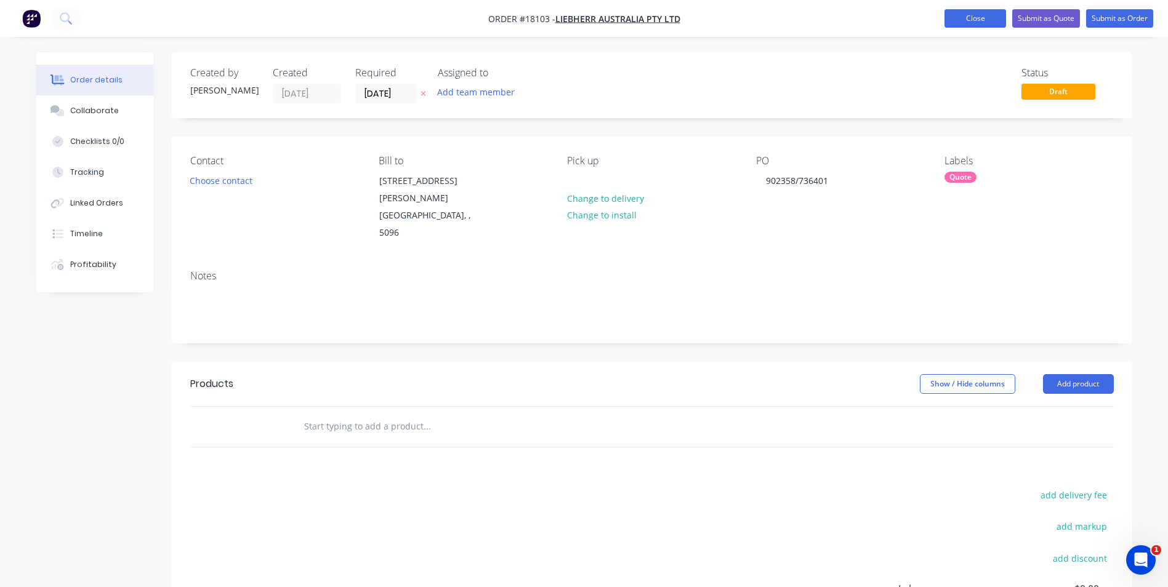
click at [990, 22] on button "Close" at bounding box center [975, 18] width 62 height 18
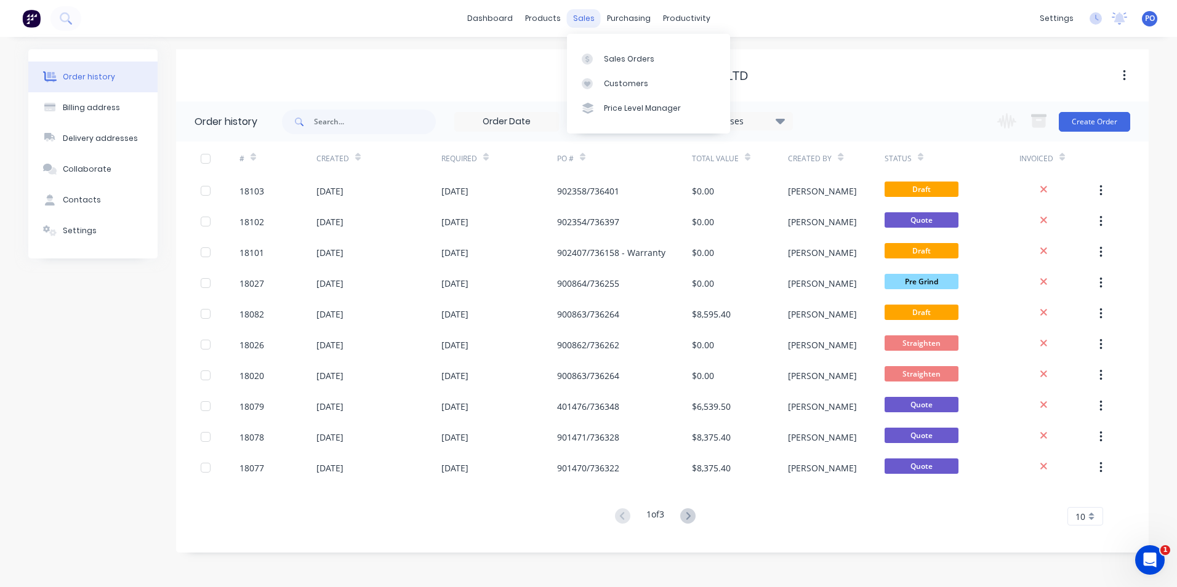
click at [587, 20] on div "sales" at bounding box center [584, 18] width 34 height 18
click at [616, 50] on link "Sales Orders" at bounding box center [648, 58] width 163 height 25
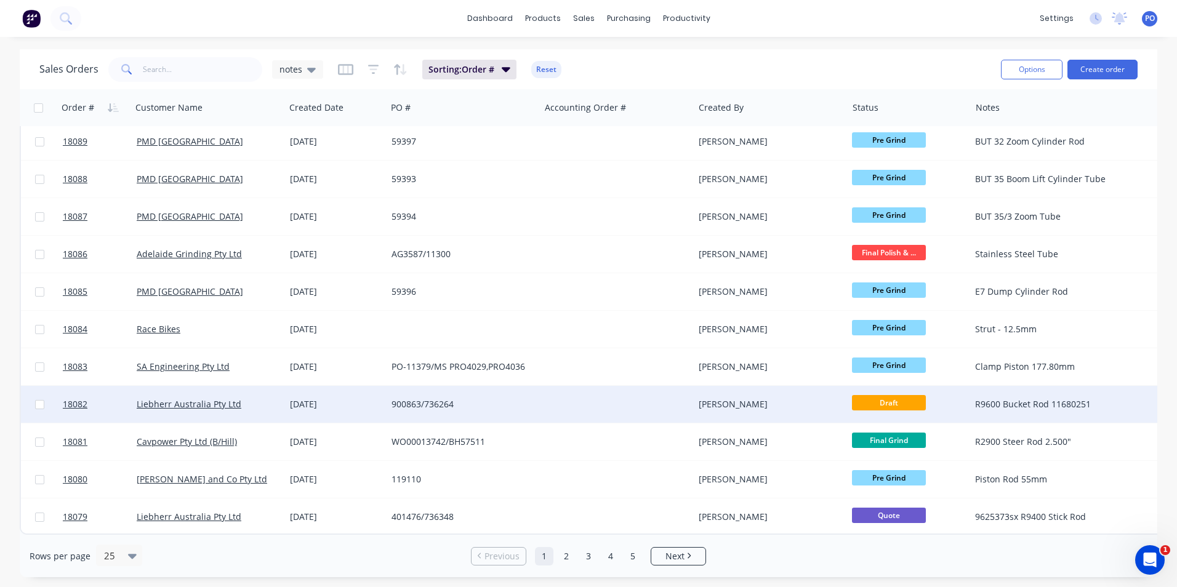
scroll to position [536, 0]
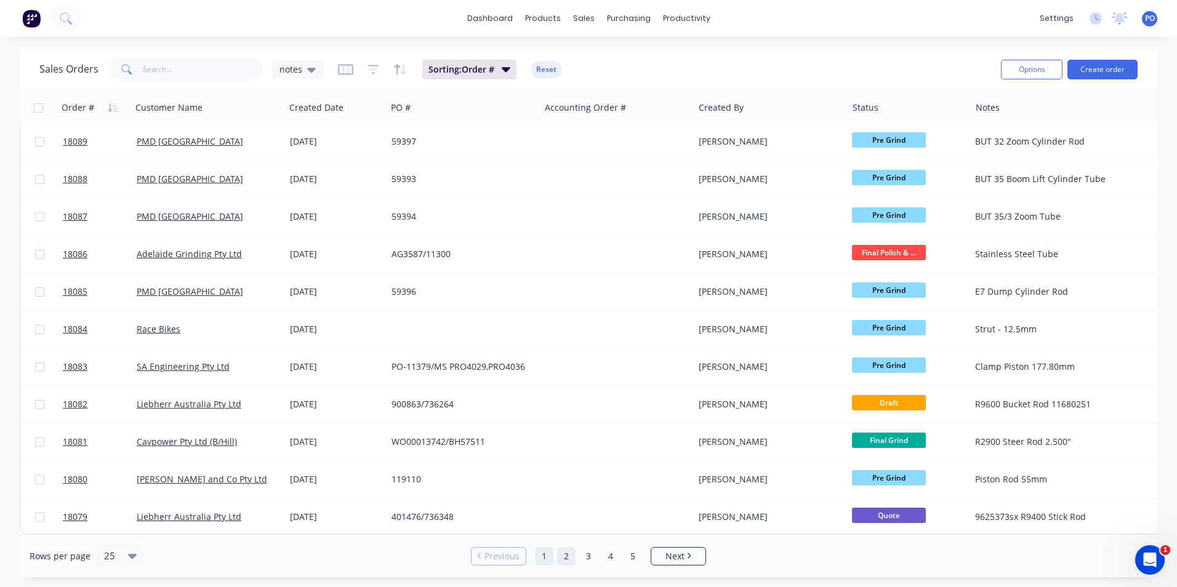
click at [571, 552] on link "2" at bounding box center [566, 556] width 18 height 18
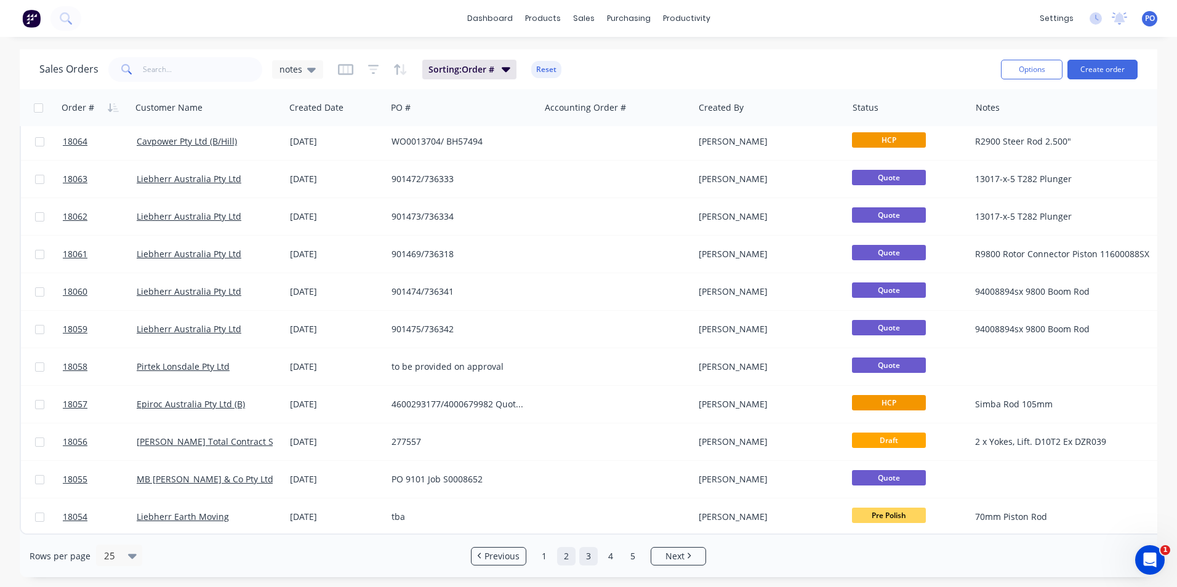
click at [589, 555] on link "3" at bounding box center [588, 556] width 18 height 18
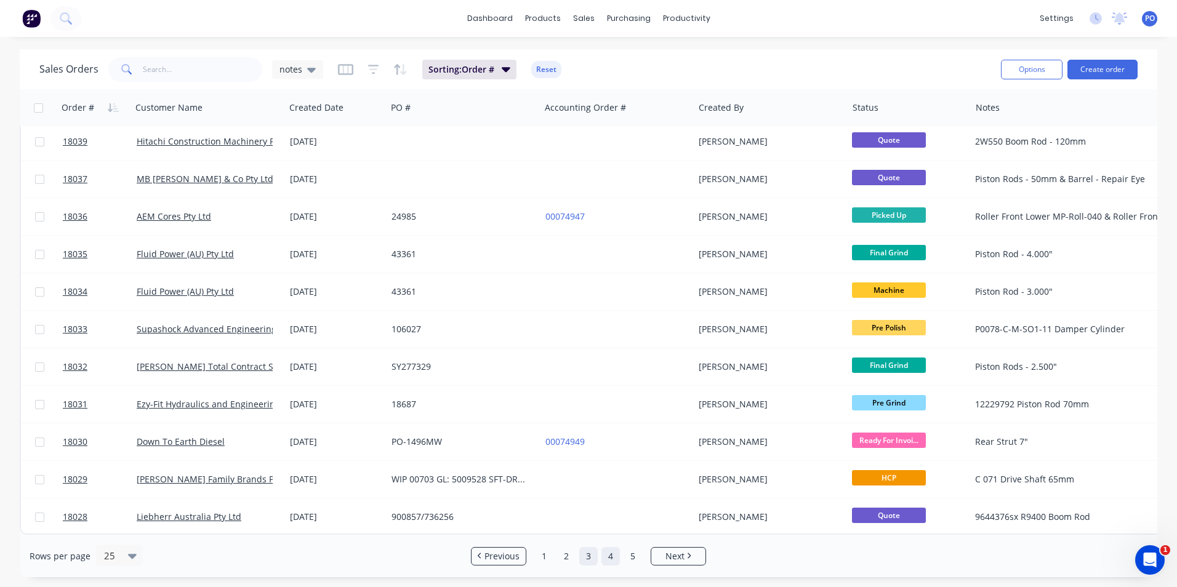
click at [614, 557] on link "4" at bounding box center [611, 556] width 18 height 18
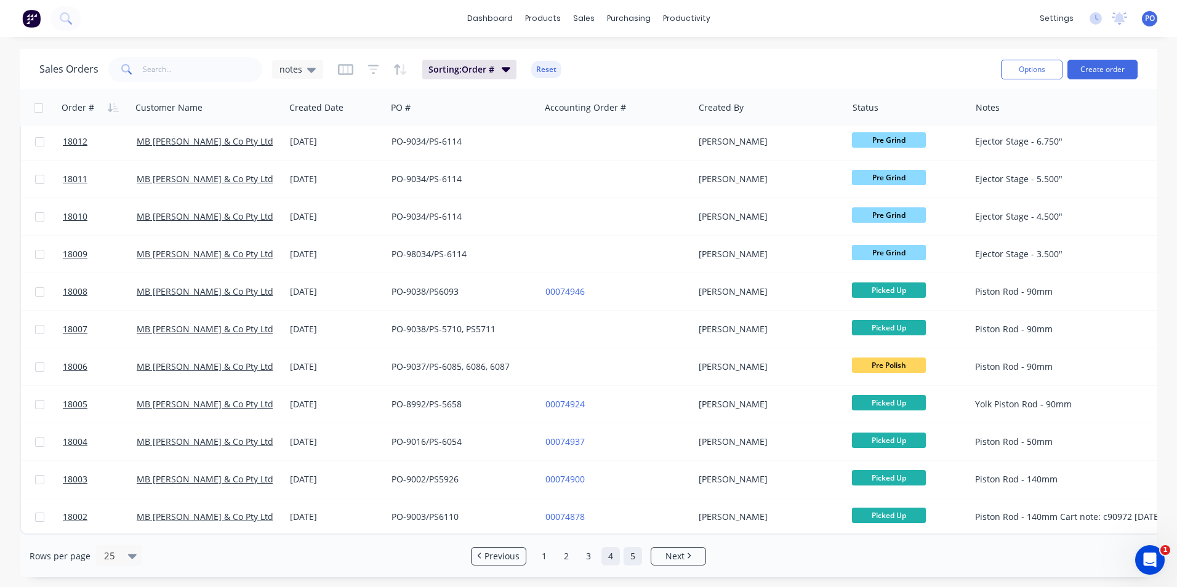
click at [638, 562] on link "5" at bounding box center [633, 556] width 18 height 18
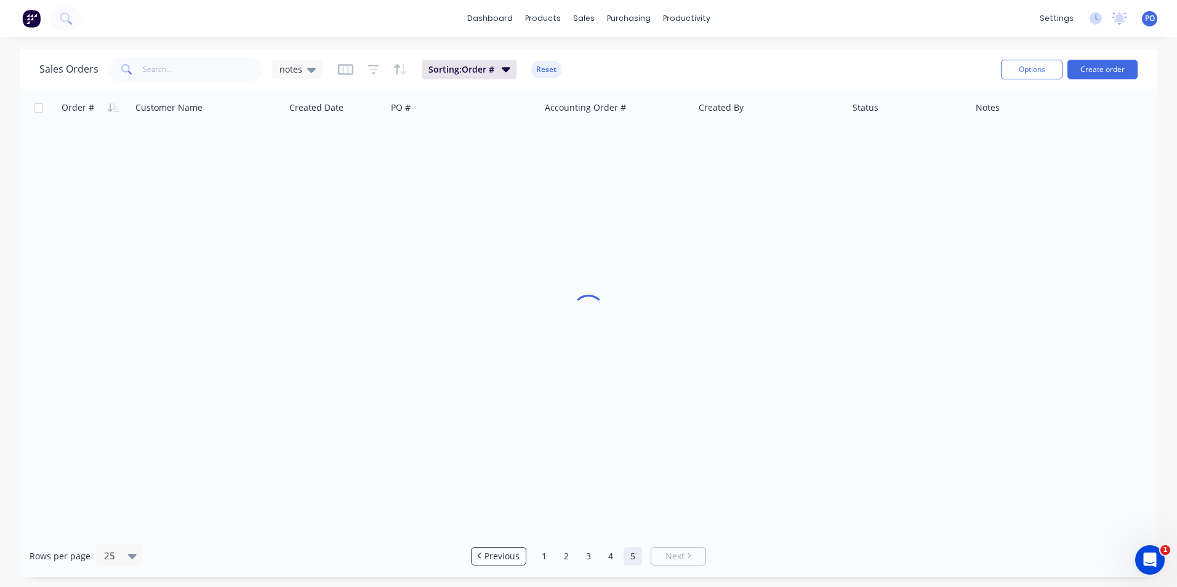
scroll to position [0, 0]
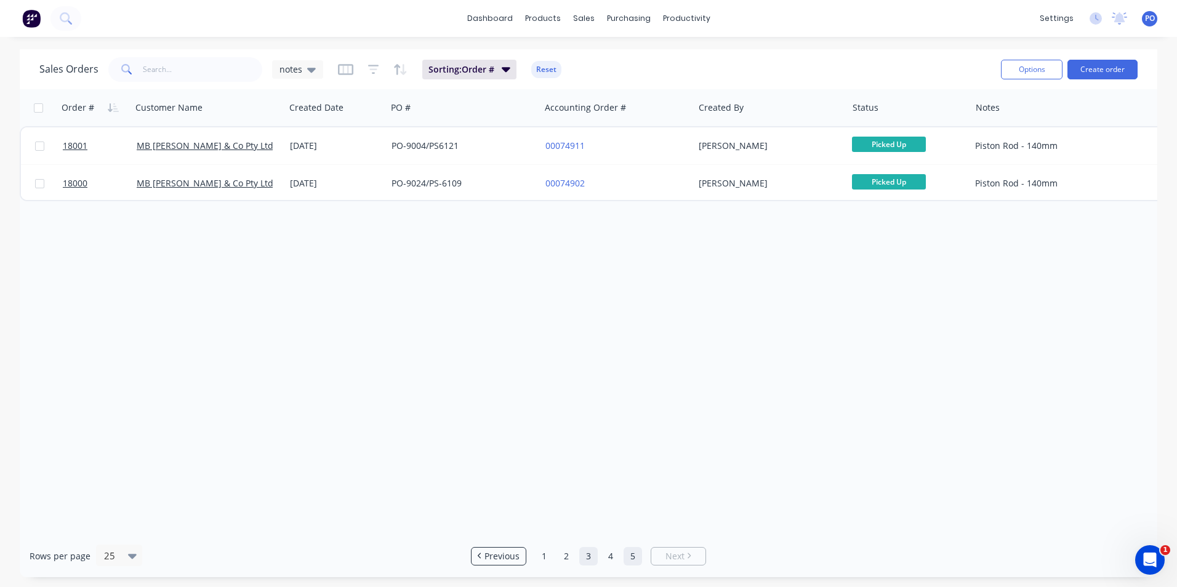
click at [595, 560] on link "3" at bounding box center [588, 556] width 18 height 18
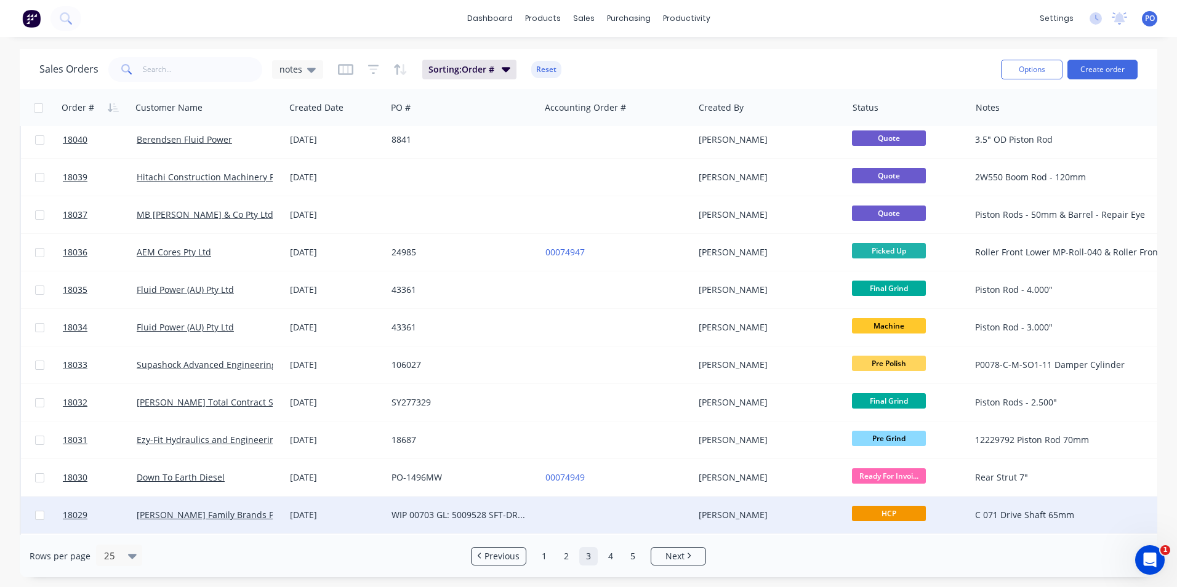
scroll to position [536, 0]
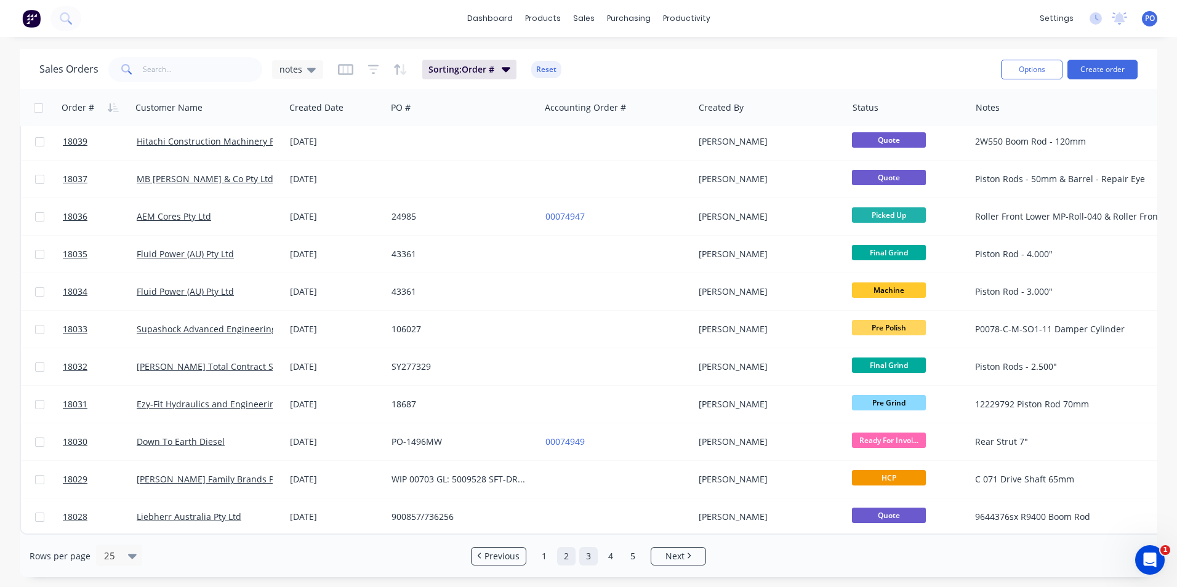
click at [571, 558] on link "2" at bounding box center [566, 556] width 18 height 18
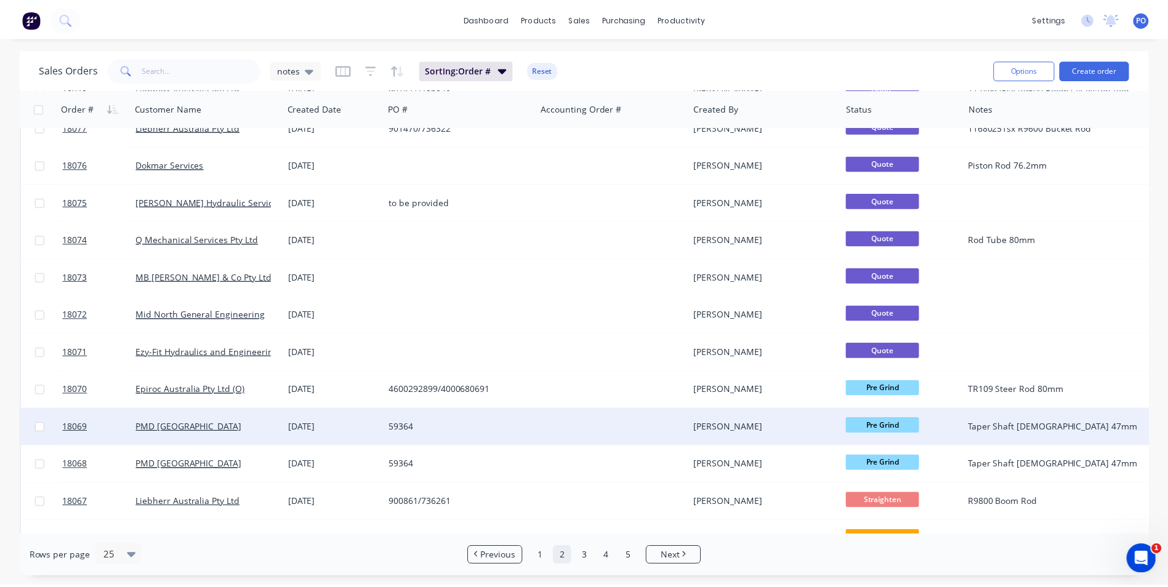
scroll to position [0, 0]
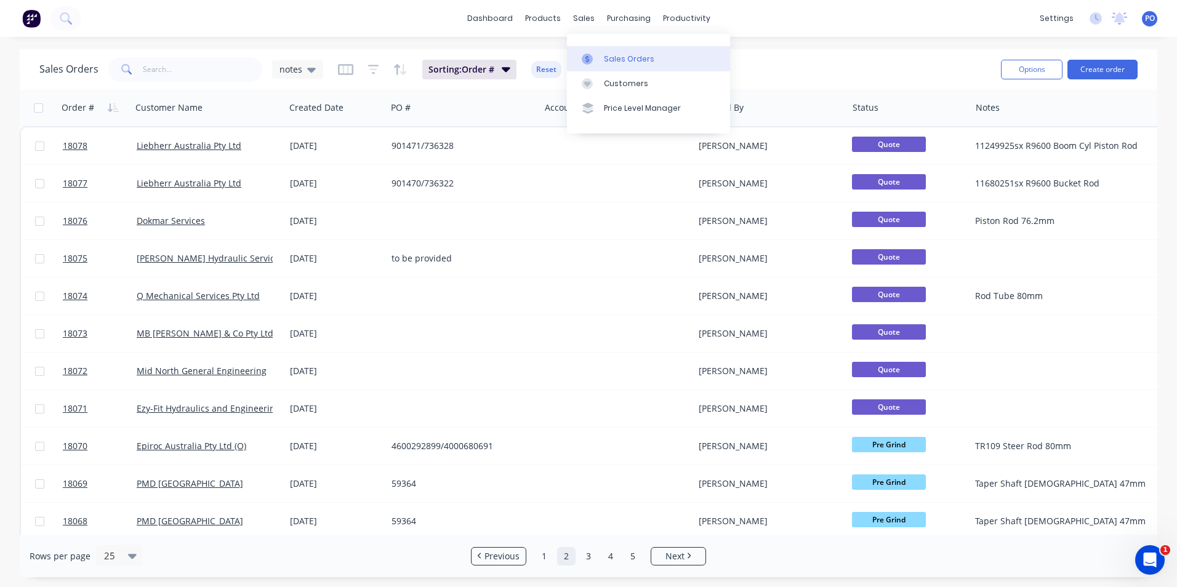
click at [603, 56] on link "Sales Orders" at bounding box center [648, 58] width 163 height 25
click at [543, 551] on link "1" at bounding box center [544, 556] width 18 height 18
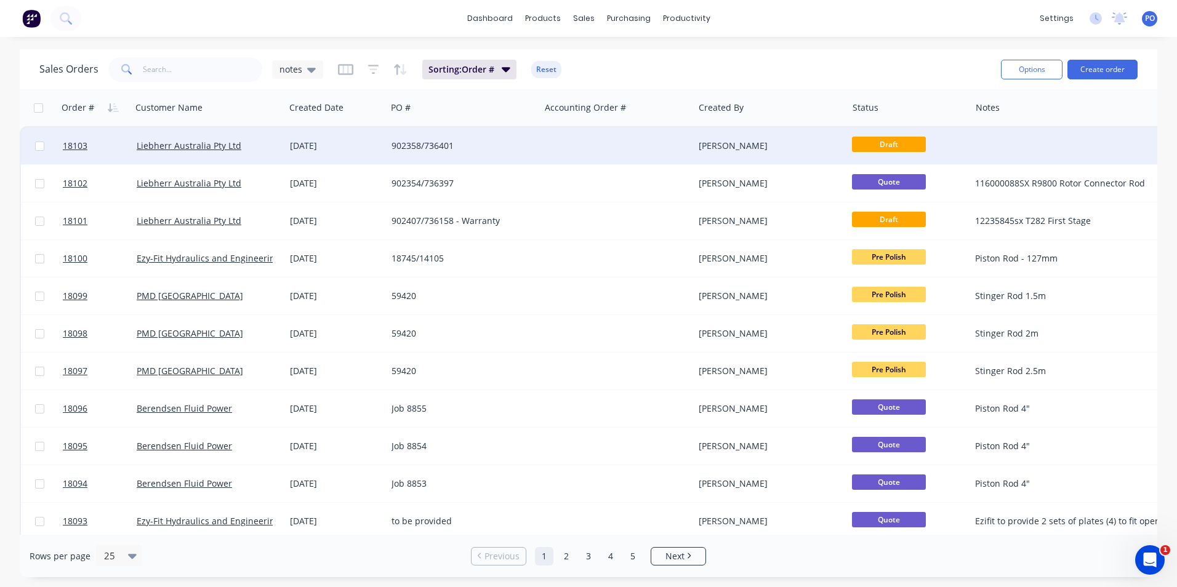
click at [390, 141] on div "902358/736401" at bounding box center [463, 145] width 153 height 37
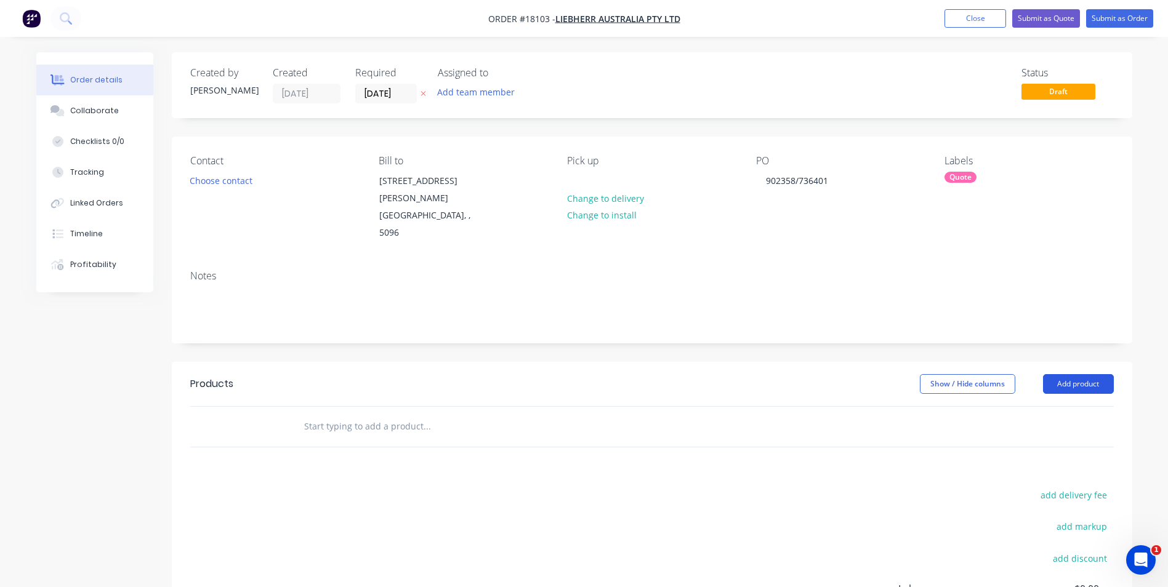
click at [1068, 374] on button "Add product" at bounding box center [1078, 384] width 71 height 20
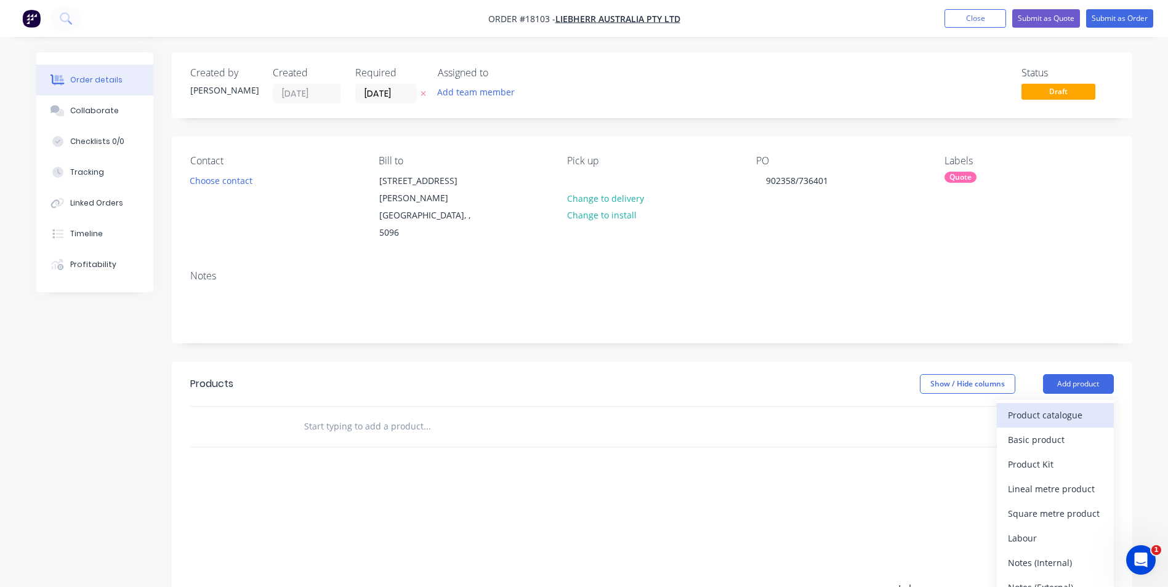
click at [1052, 406] on div "Product catalogue" at bounding box center [1055, 415] width 95 height 18
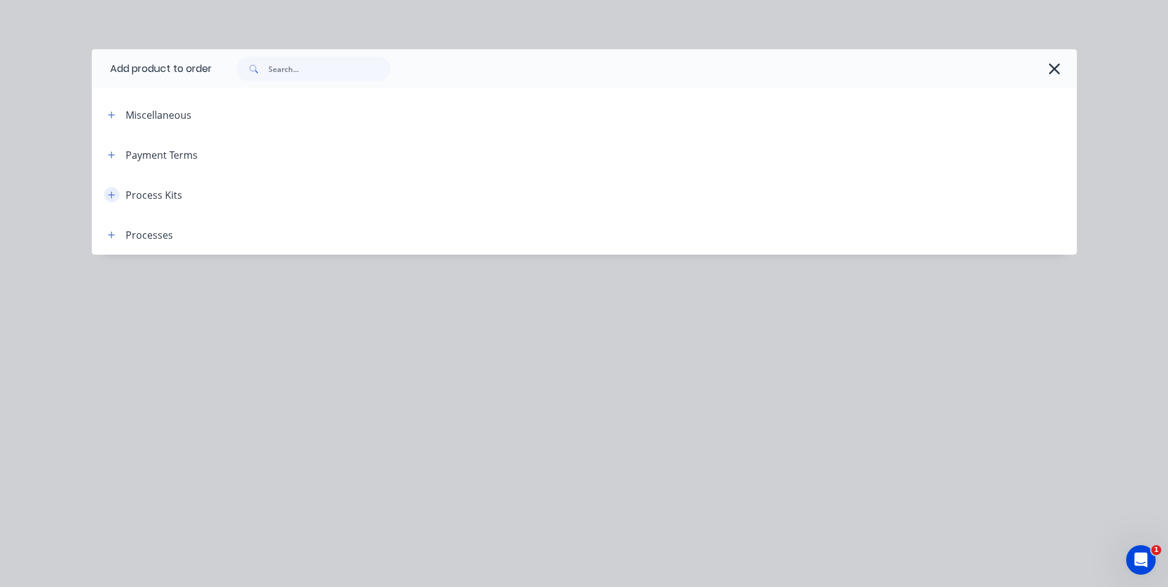
click at [116, 195] on button "button" at bounding box center [111, 194] width 15 height 15
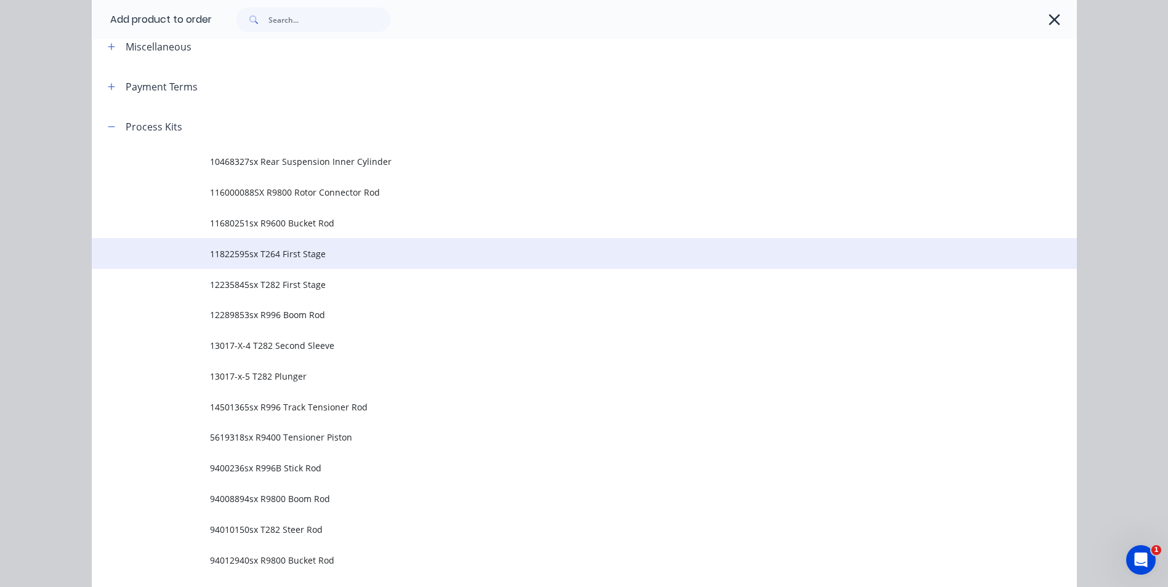
scroll to position [62, 0]
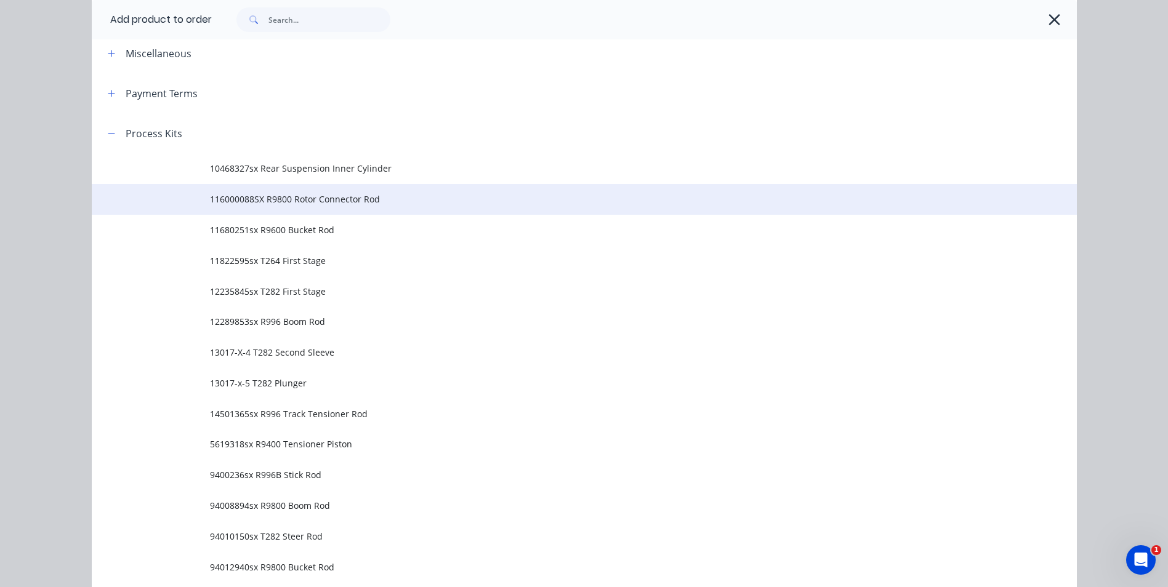
click at [417, 197] on span "116000088SX R9800 Rotor Connector Rod" at bounding box center [556, 199] width 693 height 13
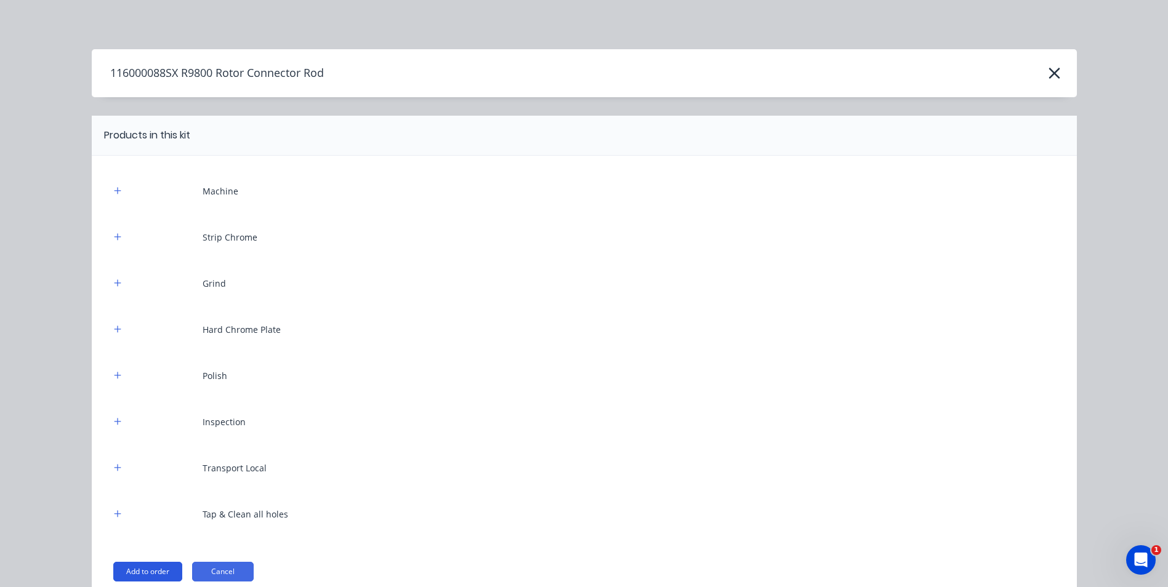
click at [159, 568] on button "Add to order" at bounding box center [147, 572] width 69 height 20
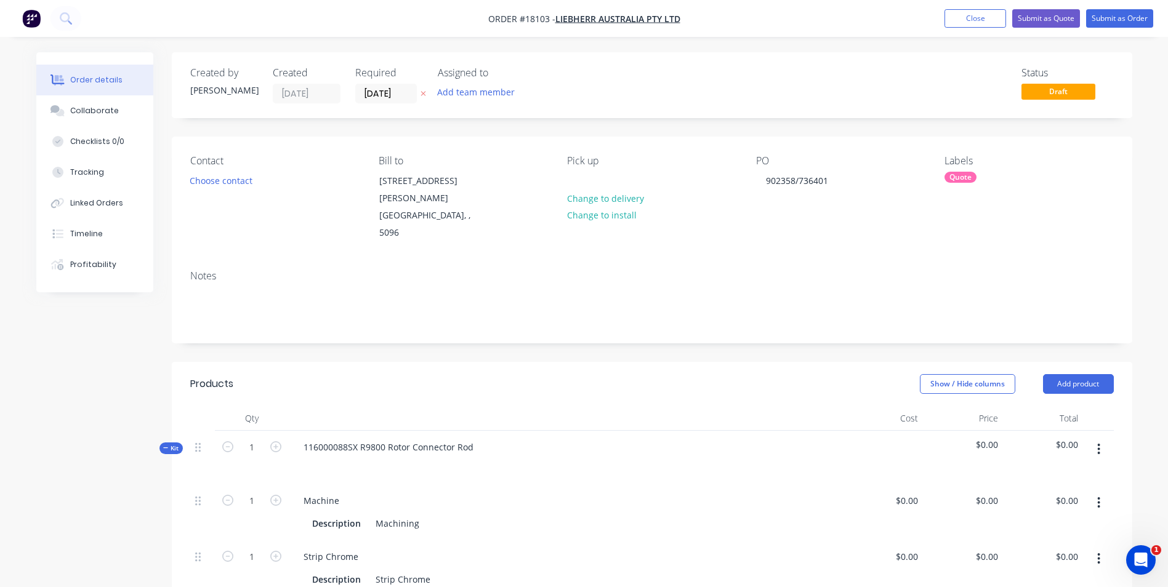
click at [483, 431] on div "116000088SX R9800 Rotor Connector Rod" at bounding box center [566, 458] width 554 height 54
drag, startPoint x: 483, startPoint y: 414, endPoint x: 276, endPoint y: 412, distance: 206.9
click at [276, 431] on div "Kit 1 116000088SX R9800 Rotor Connector Rod $0.00 $0.00" at bounding box center [652, 458] width 924 height 54
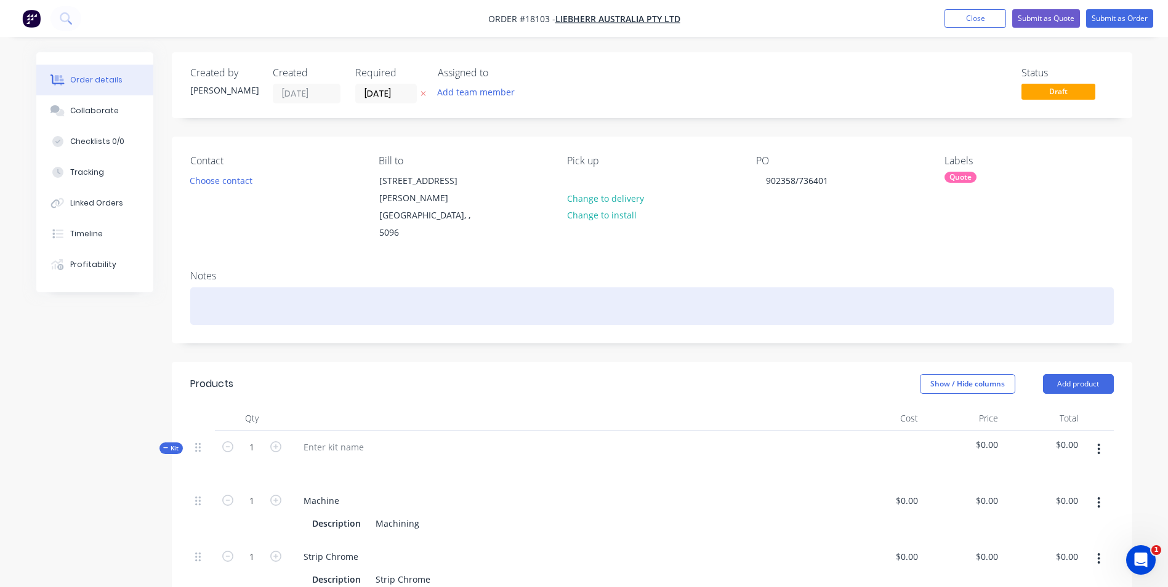
paste div
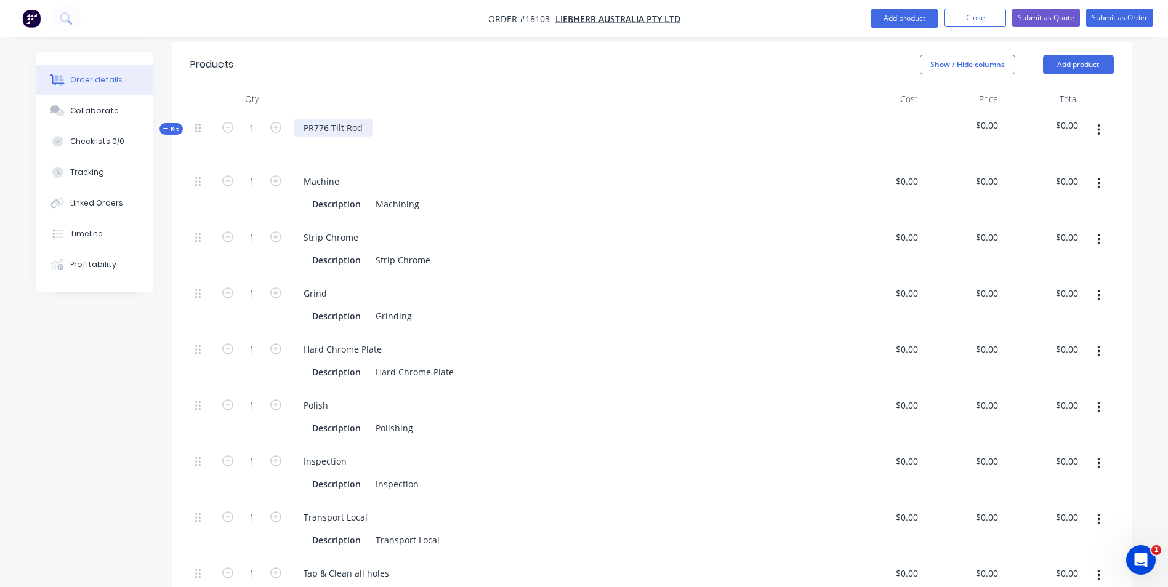
scroll to position [369, 0]
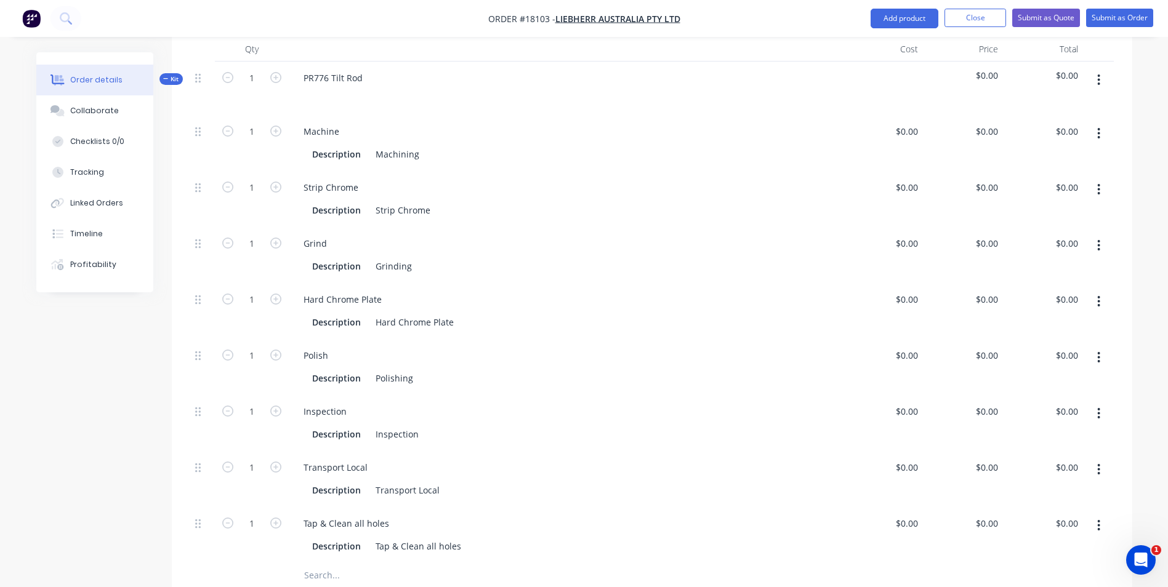
click at [389, 563] on input "text" at bounding box center [427, 575] width 246 height 25
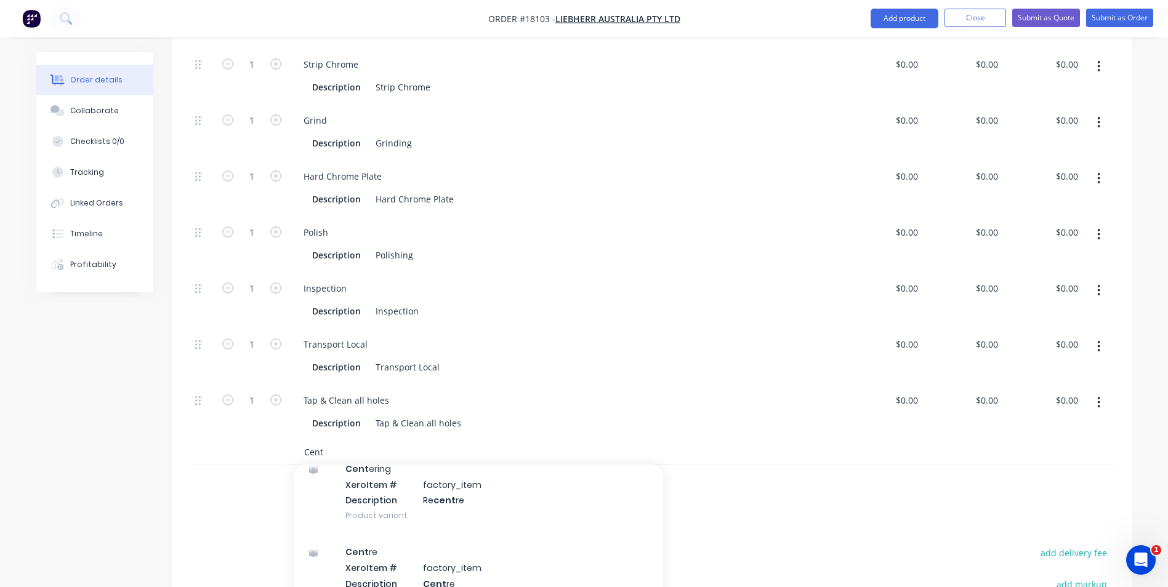
scroll to position [185, 0]
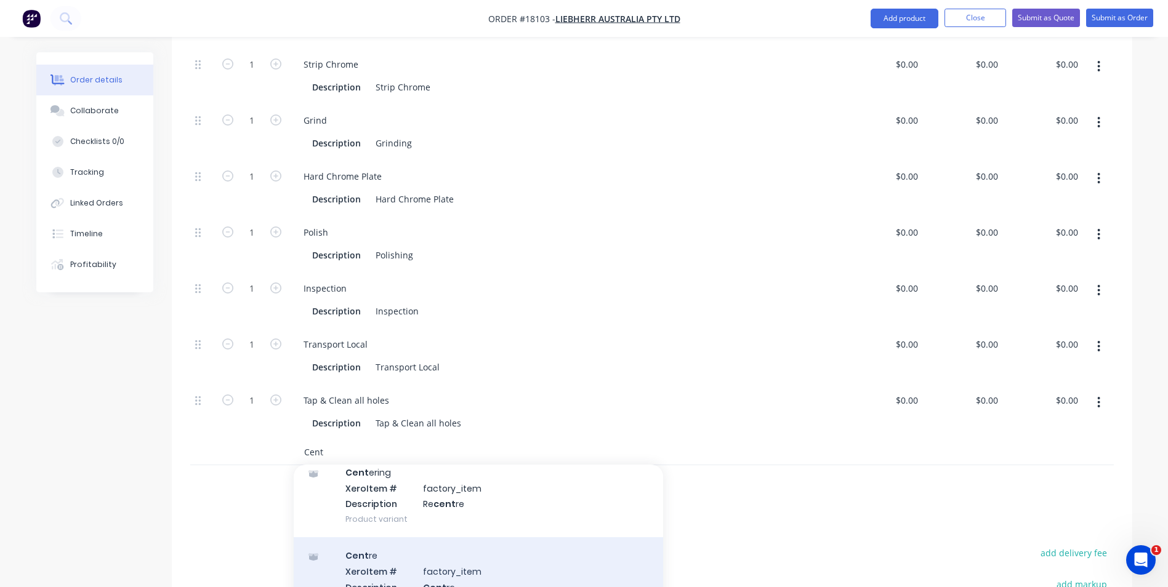
type input "Cent"
click at [457, 546] on div "Cent re Xero Item # factory_item Description Cent re Product variant" at bounding box center [478, 578] width 369 height 83
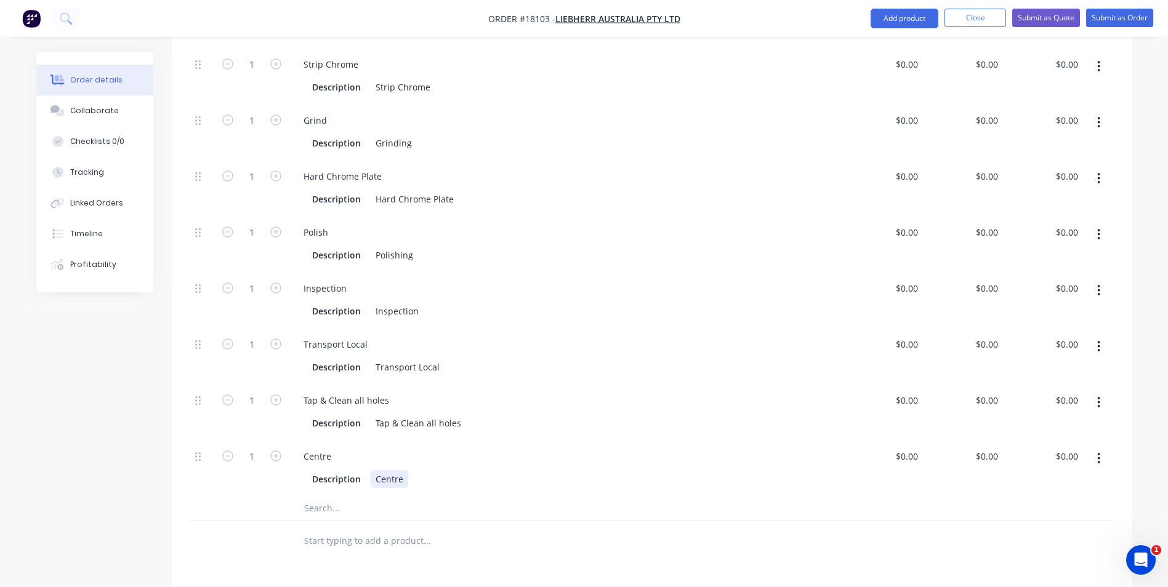
click at [421, 470] on div "Description Centre" at bounding box center [563, 479] width 512 height 18
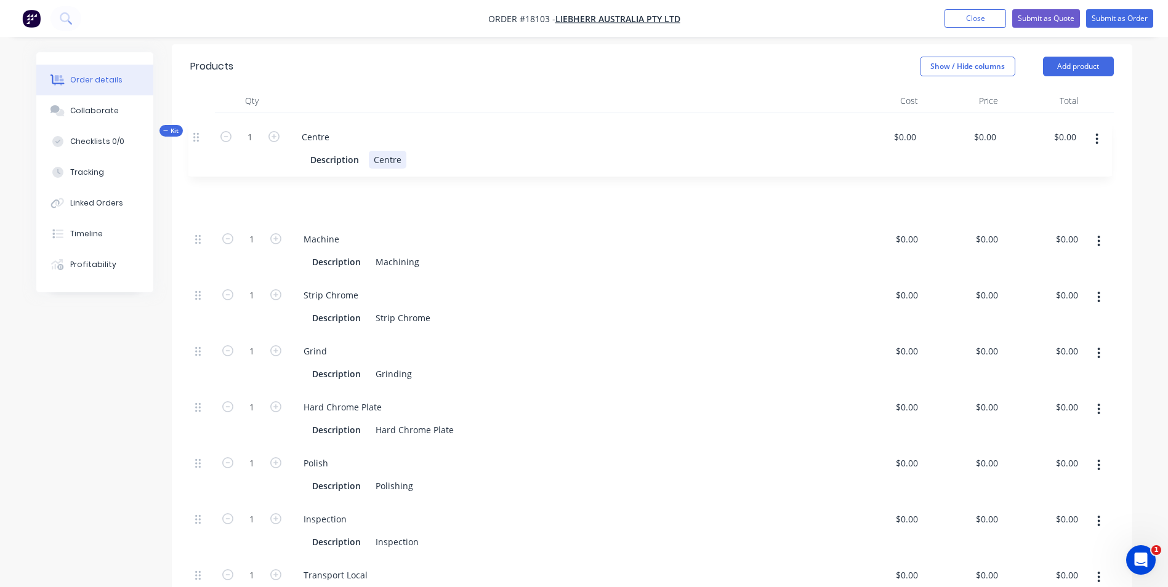
scroll to position [316, 0]
drag, startPoint x: 196, startPoint y: 427, endPoint x: 194, endPoint y: 137, distance: 290.6
click at [194, 137] on div "Kit 1 PR776 Tilt Rod $0.00 $0.00 1 Machine Description Machining $0.00 $0.00 $0…" at bounding box center [652, 406] width 924 height 583
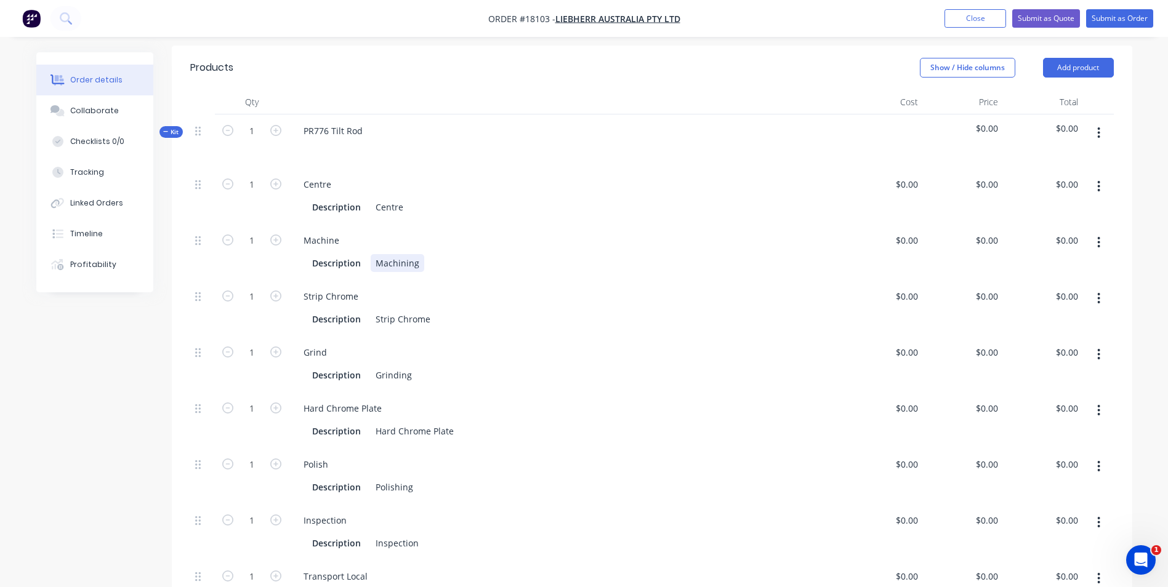
click at [432, 254] on div "Description Machining" at bounding box center [563, 263] width 512 height 18
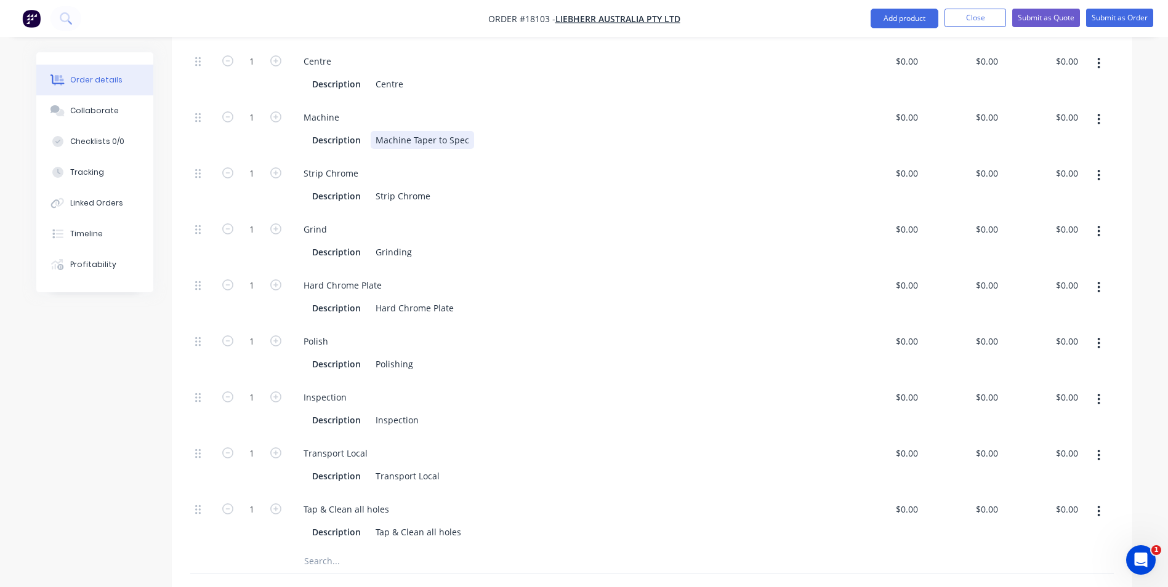
scroll to position [378, 0]
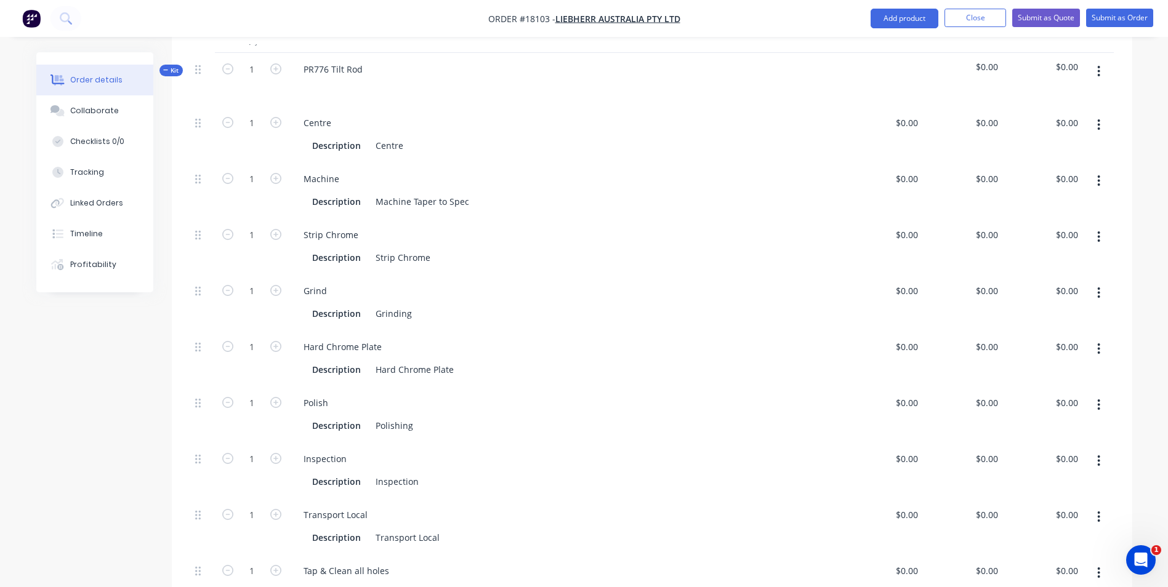
click at [1100, 286] on icon "button" at bounding box center [1098, 293] width 3 height 14
click at [1061, 316] on div "Duplicate" at bounding box center [1055, 325] width 95 height 18
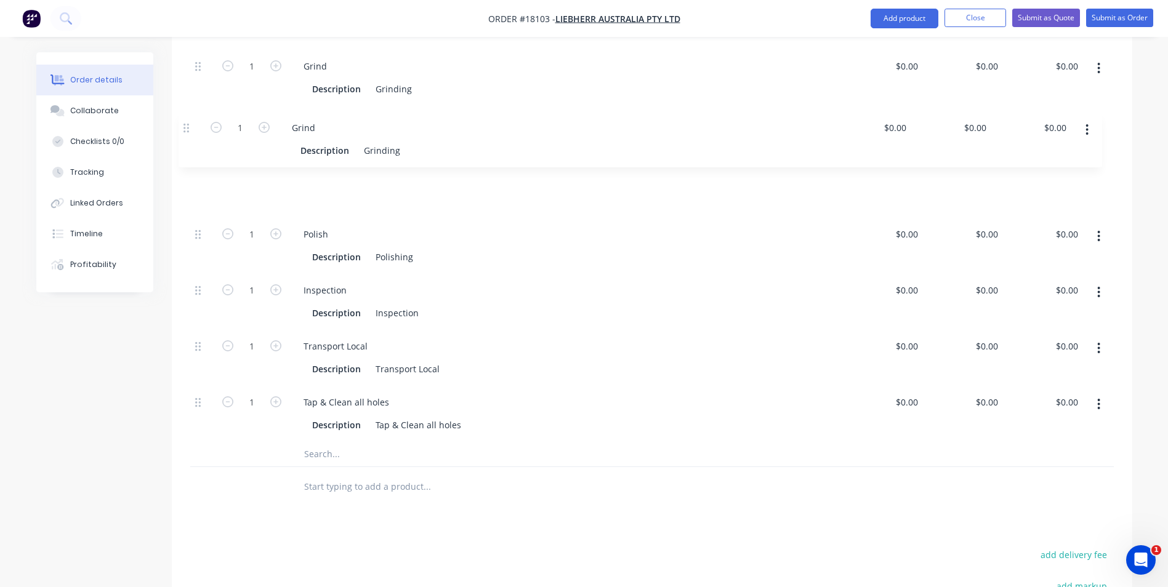
scroll to position [599, 0]
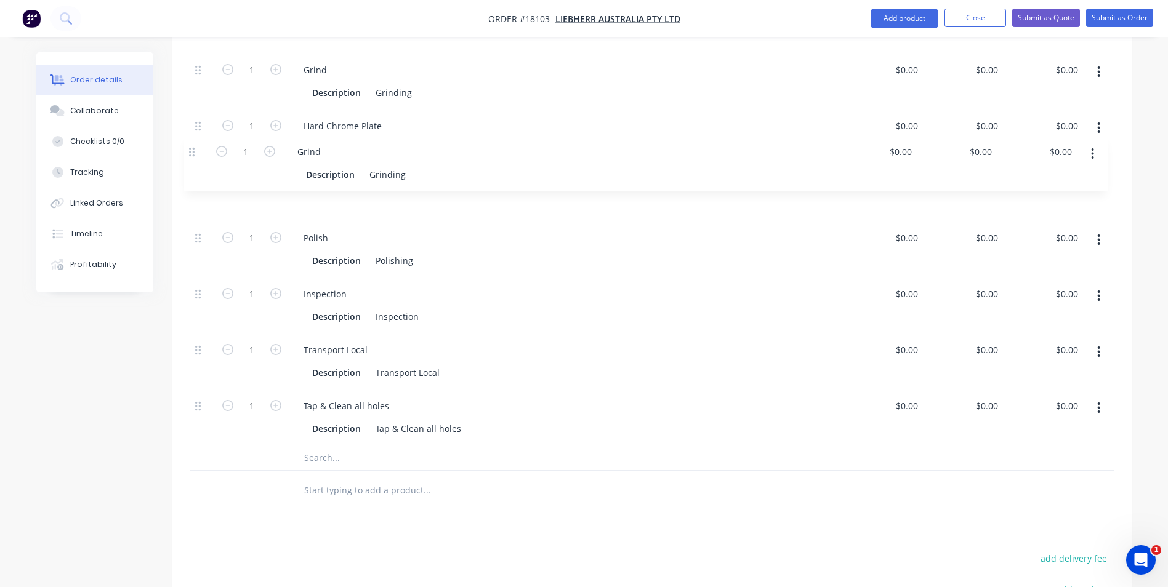
drag, startPoint x: 198, startPoint y: 350, endPoint x: 191, endPoint y: 147, distance: 203.3
click at [191, 147] on div "1 Centre Description Centre $0.00 $0.00 $0.00 $0.00 $0.00 $0.00 1 Machine Descr…" at bounding box center [652, 165] width 924 height 560
click at [372, 196] on div "Grinding" at bounding box center [394, 205] width 46 height 18
click at [373, 84] on div "Grinding" at bounding box center [394, 93] width 46 height 18
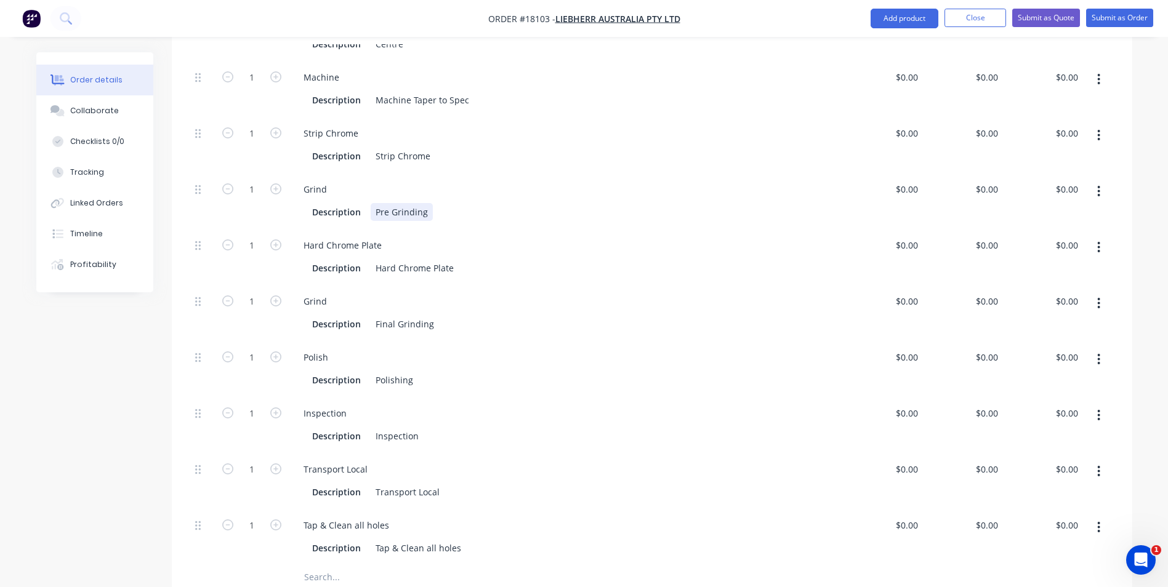
scroll to position [476, 0]
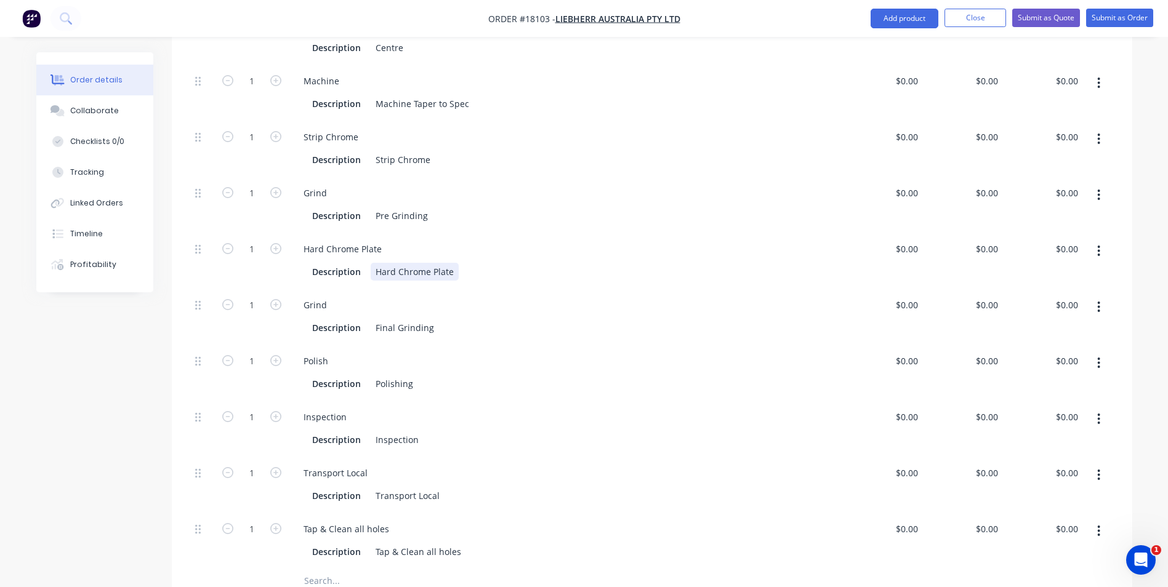
click at [374, 263] on div "Hard Chrome Plate" at bounding box center [415, 272] width 88 height 18
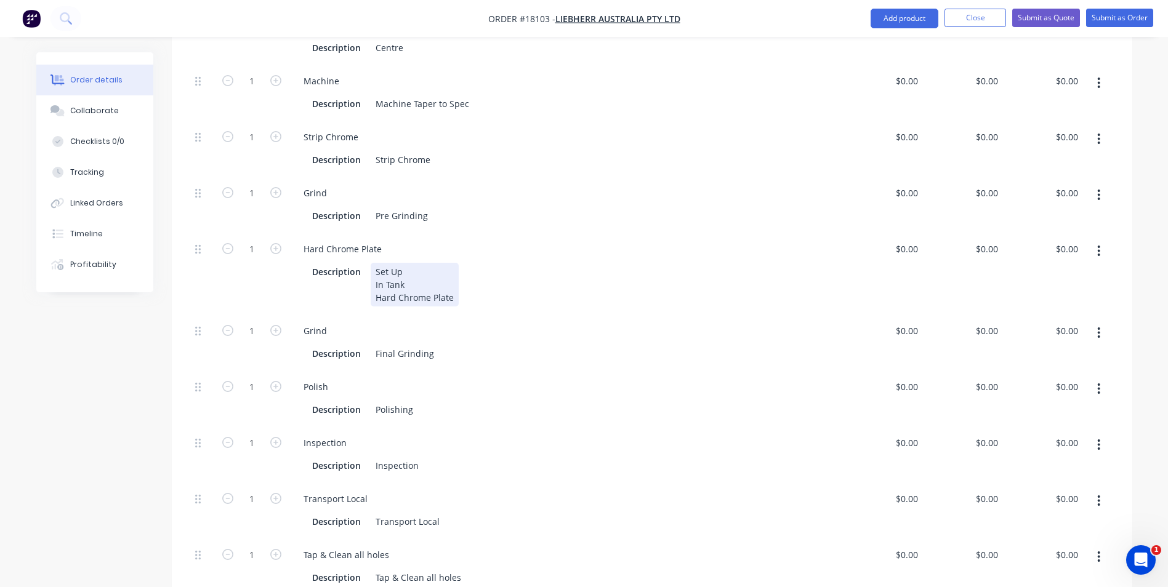
click at [449, 264] on div "Set Up In Tank Hard Chrome Plate" at bounding box center [415, 285] width 88 height 44
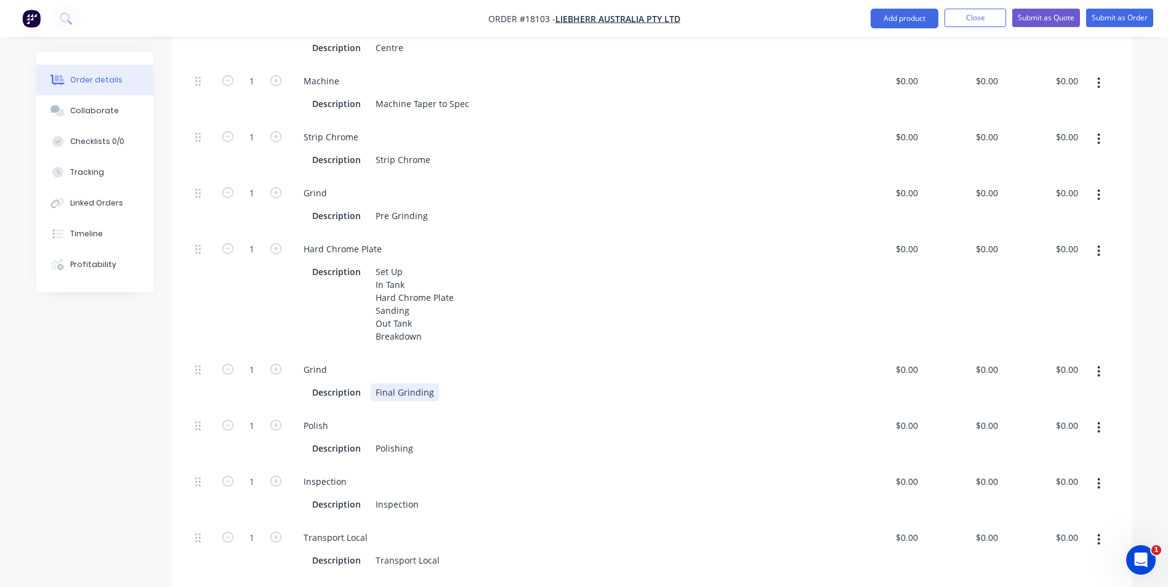
click at [434, 384] on div "Final Grinding" at bounding box center [405, 393] width 68 height 18
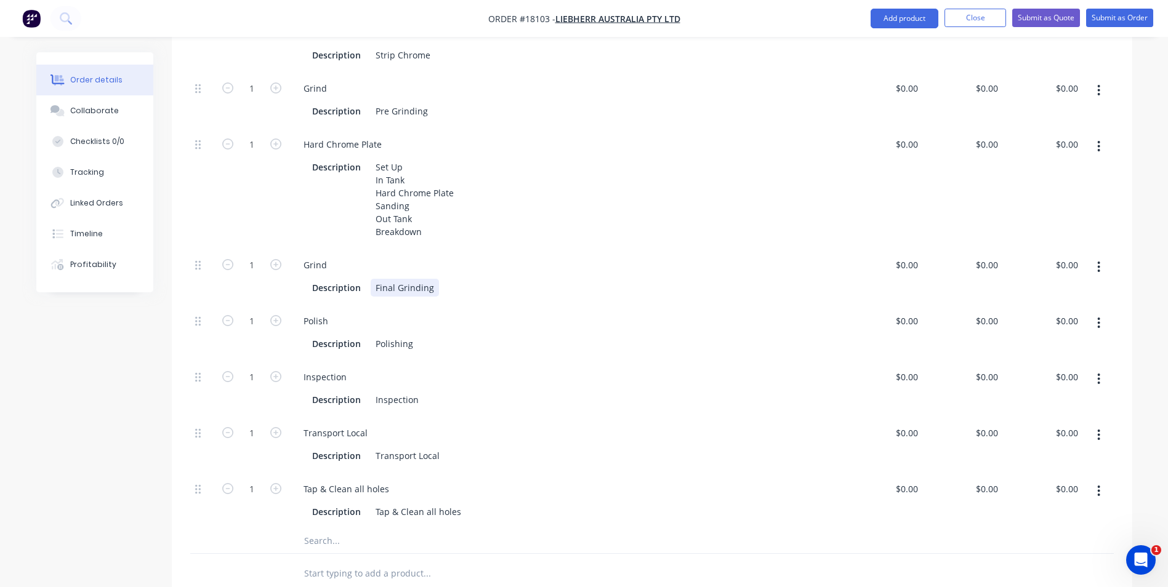
scroll to position [599, 0]
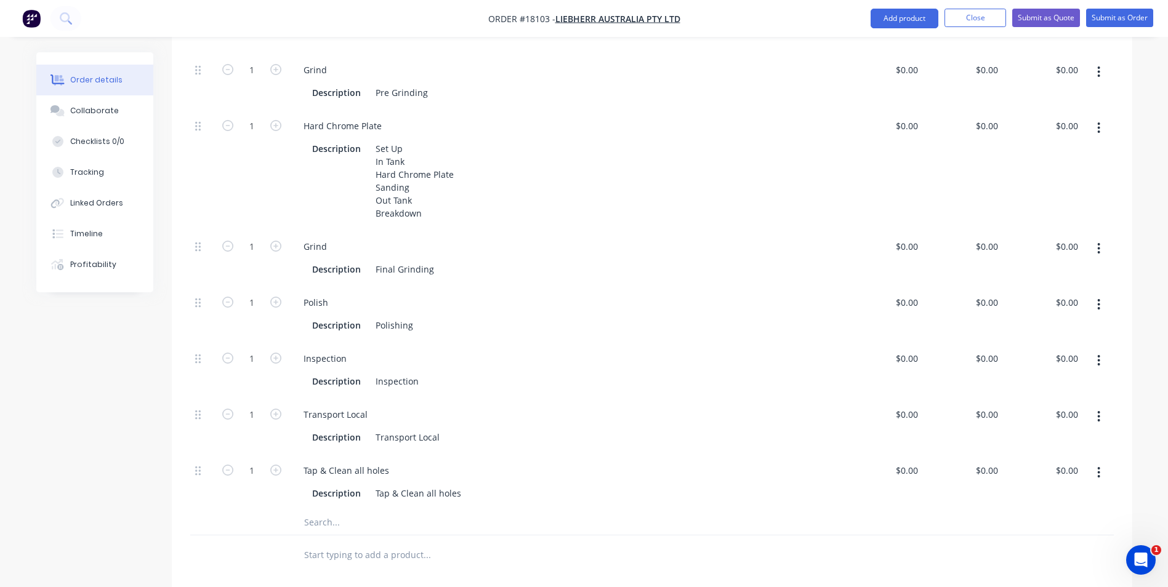
click at [1098, 466] on icon "button" at bounding box center [1098, 473] width 3 height 14
click at [1029, 545] on div "Delete" at bounding box center [1055, 554] width 95 height 18
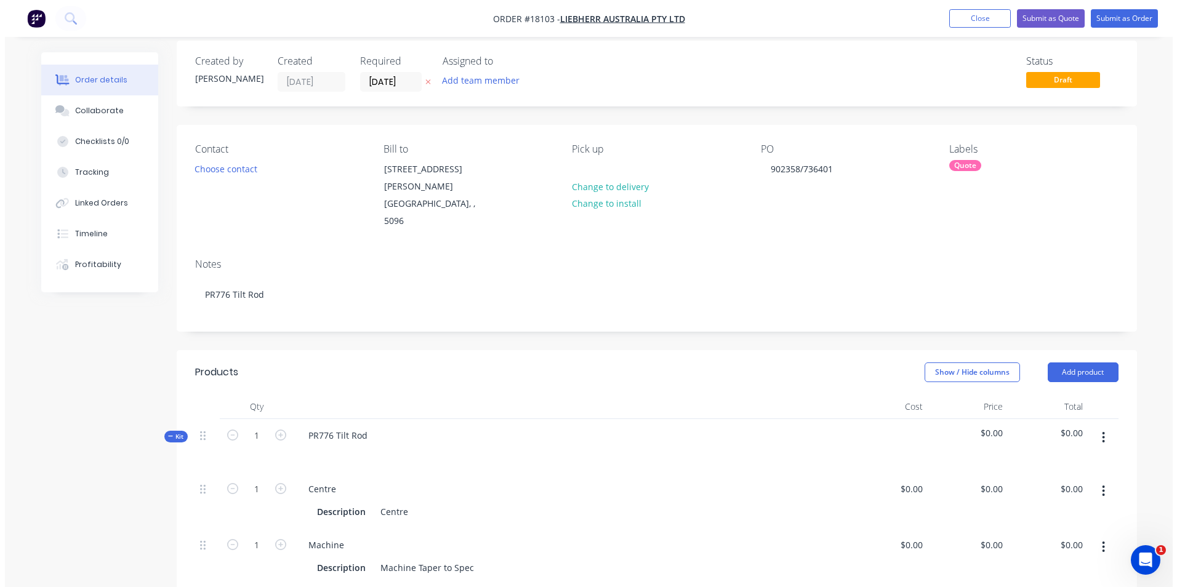
scroll to position [0, 0]
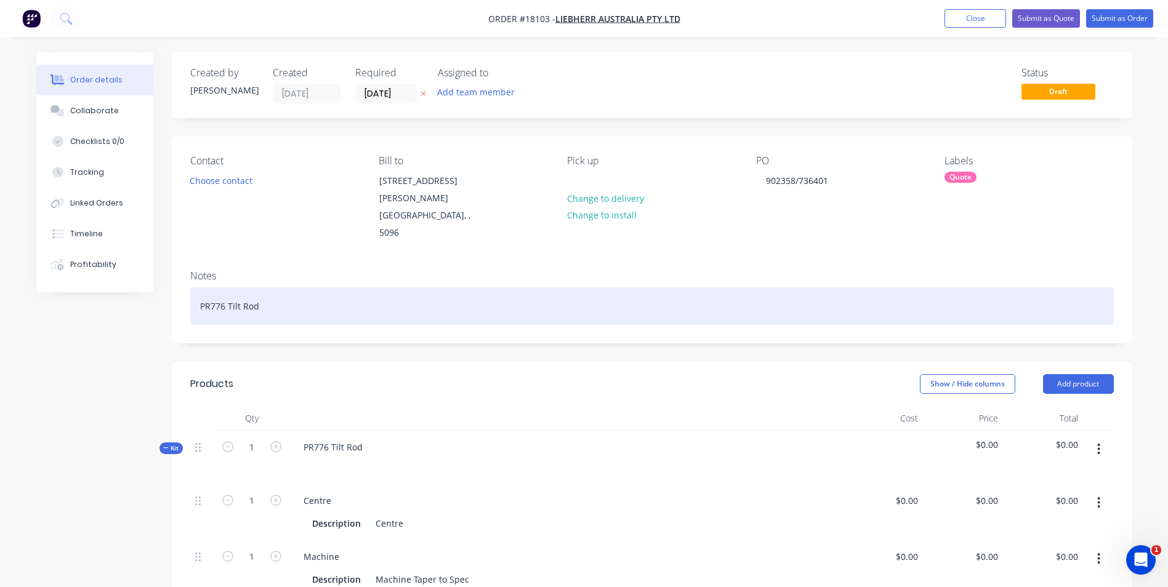
click at [193, 288] on div "PR776 Tilt Rod" at bounding box center [652, 307] width 924 height 38
click at [320, 288] on div "94039527SX PR776 Tilt Rod" at bounding box center [652, 307] width 924 height 38
drag, startPoint x: 298, startPoint y: 273, endPoint x: 198, endPoint y: 273, distance: 99.7
click at [198, 288] on div "94039527SX PR776 Tilt Rod" at bounding box center [652, 307] width 924 height 38
copy div "94039527SX PR776 Tilt Rod"
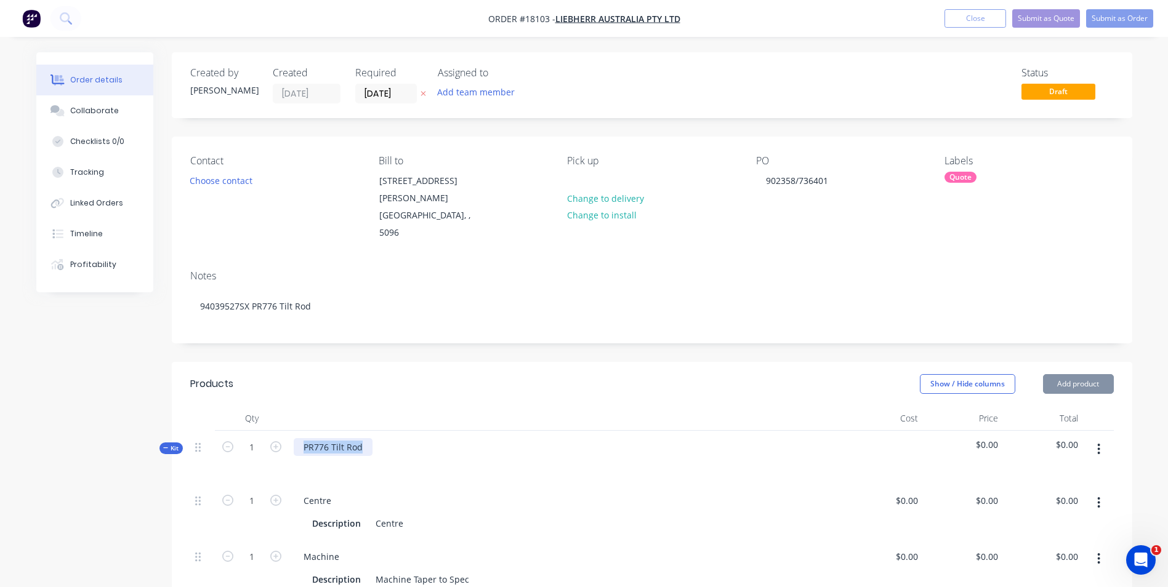
drag, startPoint x: 362, startPoint y: 417, endPoint x: 296, endPoint y: 416, distance: 65.9
click at [296, 438] on div "PR776 Tilt Rod" at bounding box center [333, 447] width 79 height 18
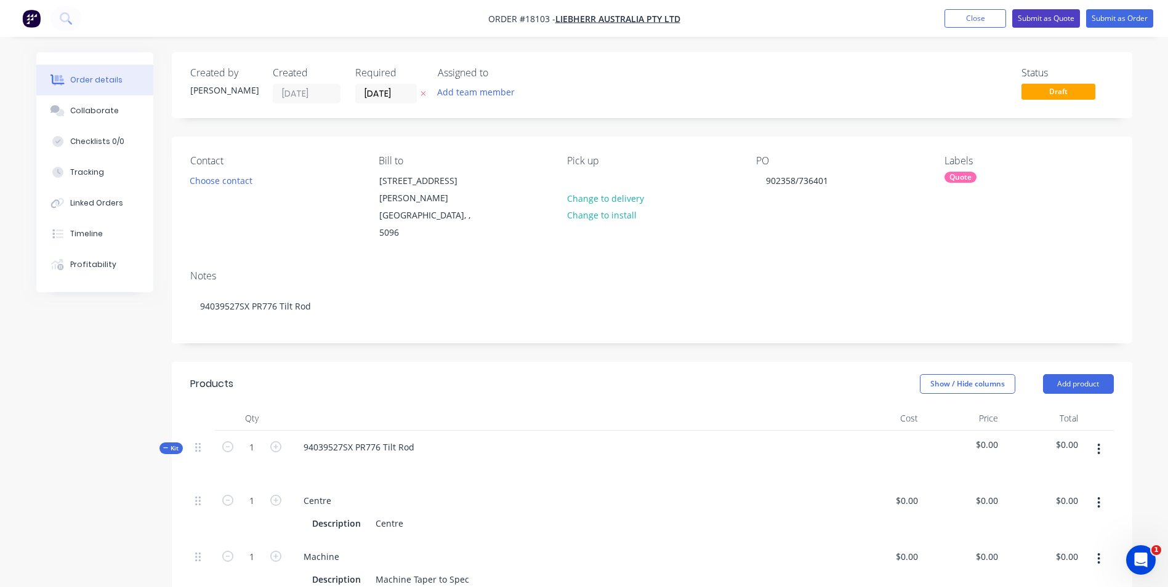
click at [1056, 23] on button "Submit as Quote" at bounding box center [1046, 18] width 68 height 18
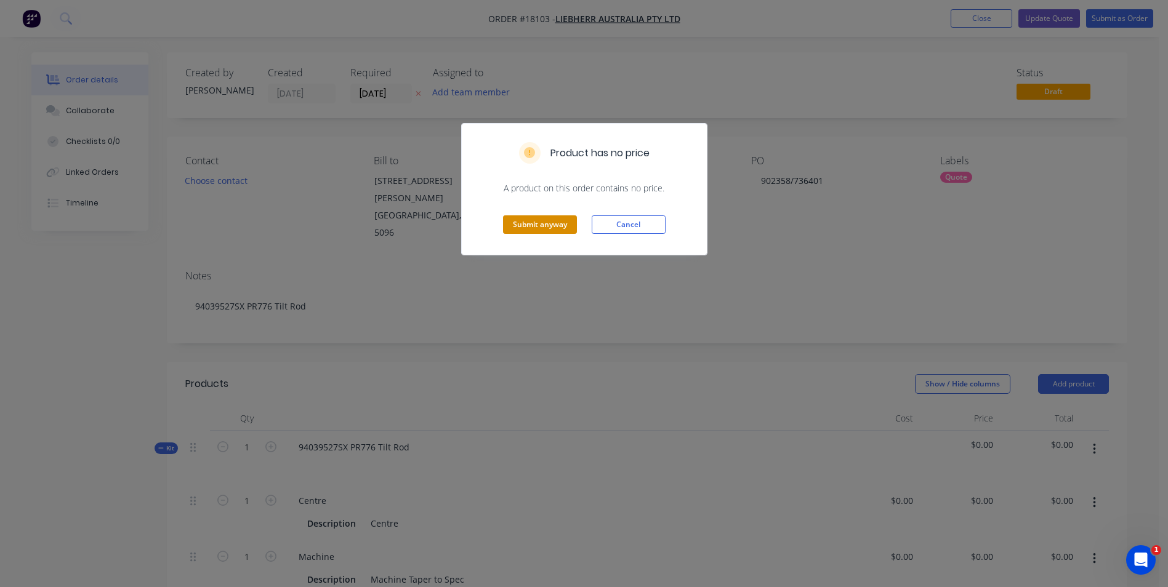
click at [540, 230] on button "Submit anyway" at bounding box center [540, 224] width 74 height 18
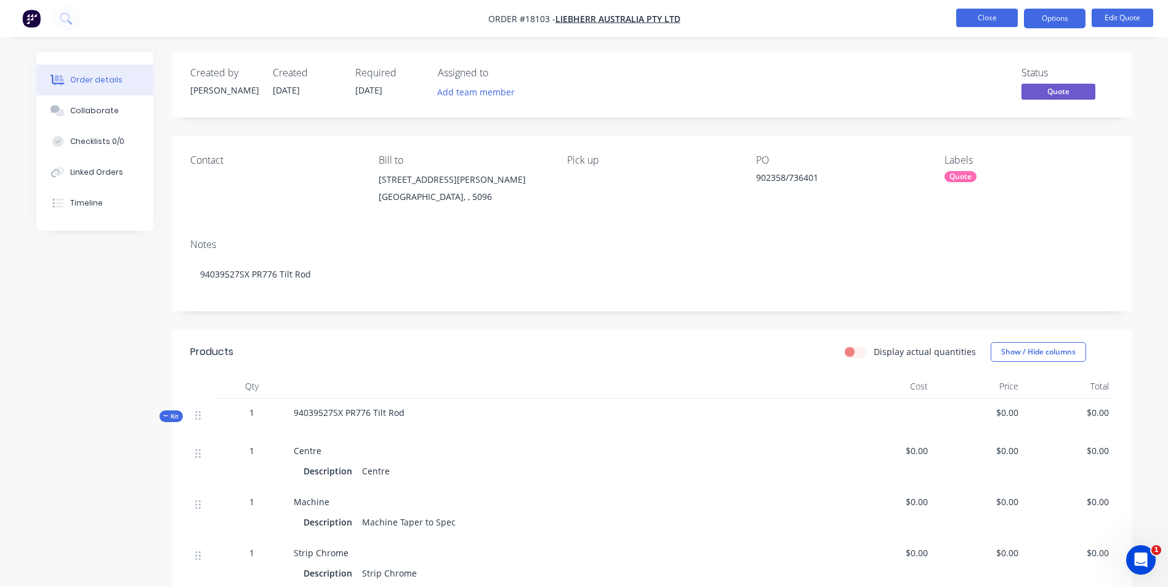
click at [1003, 22] on button "Close" at bounding box center [987, 18] width 62 height 18
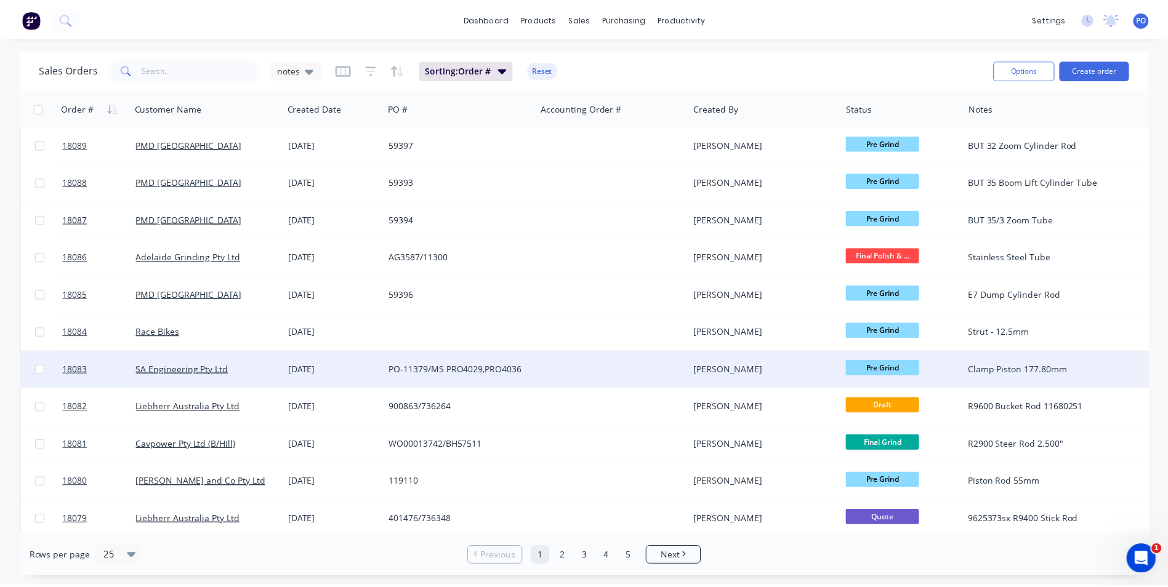
scroll to position [536, 0]
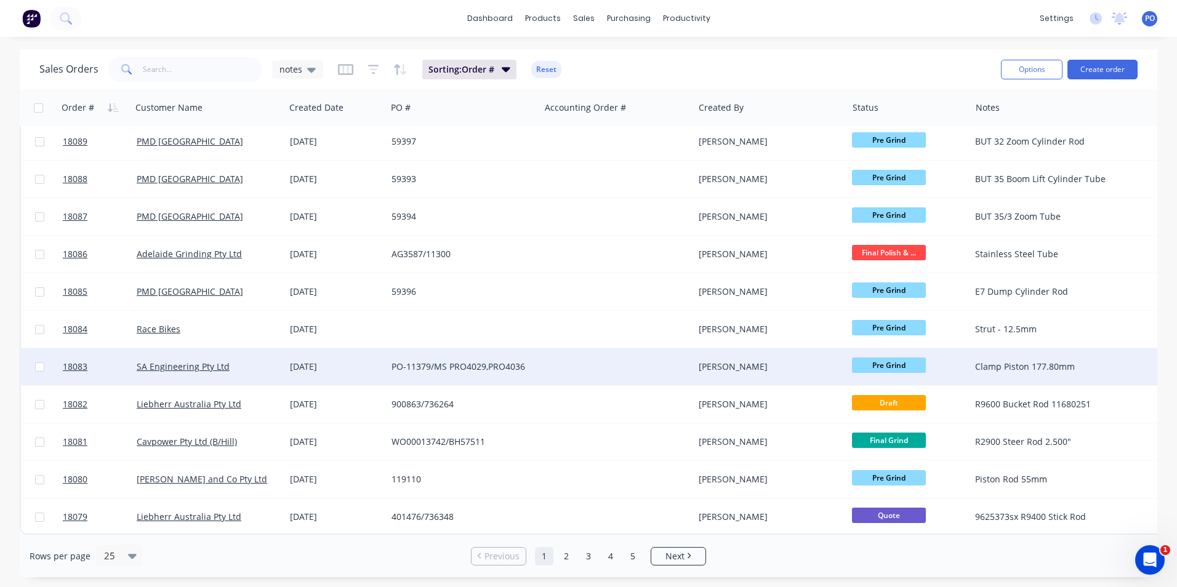
click at [586, 358] on div at bounding box center [617, 366] width 153 height 37
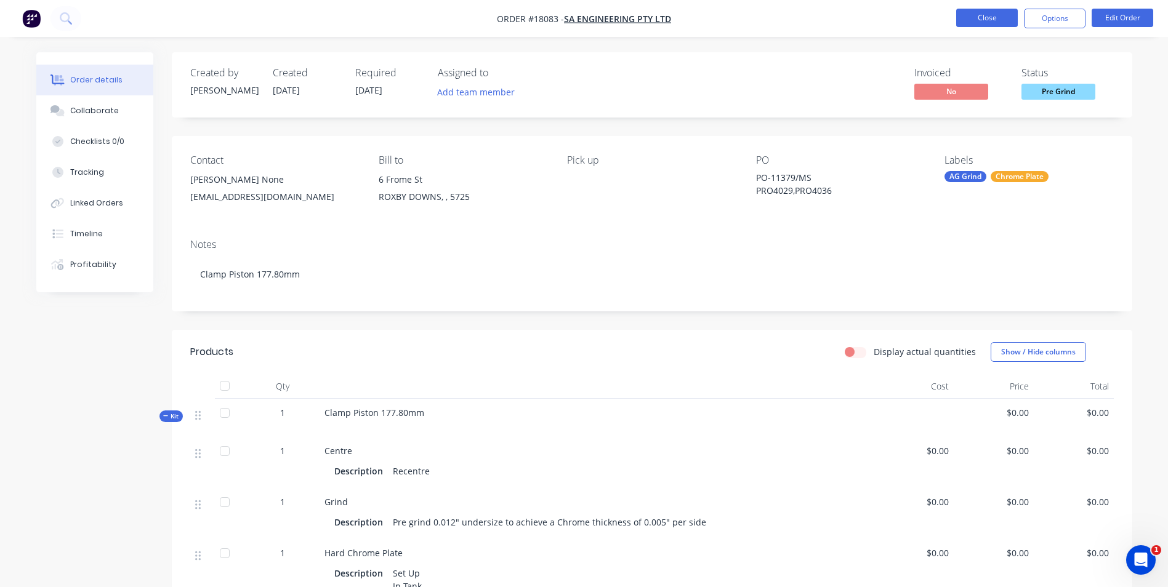
click at [1005, 20] on button "Close" at bounding box center [987, 18] width 62 height 18
